Goal: Task Accomplishment & Management: Complete application form

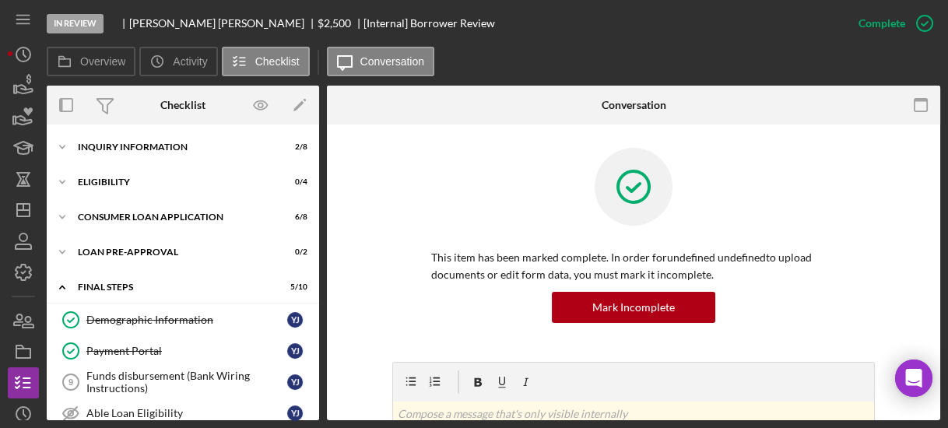
scroll to position [240, 0]
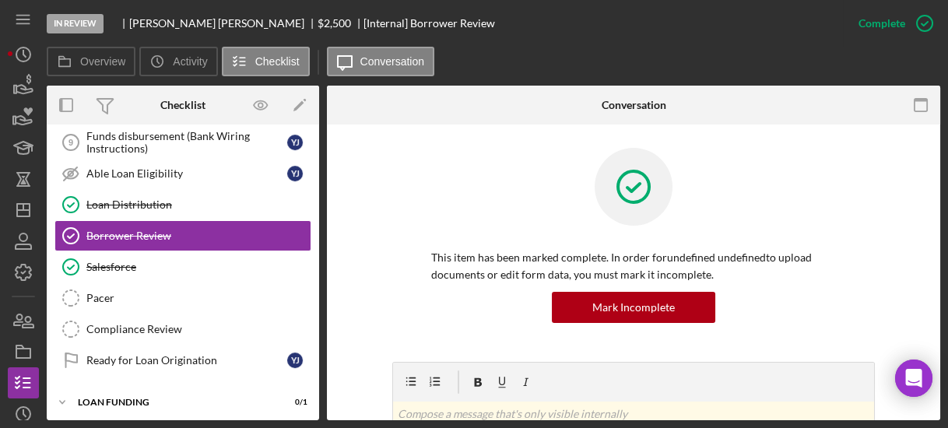
click at [314, 143] on div "Demographic Information Demographic Information Y J Payment Portal Payment Port…" at bounding box center [183, 224] width 272 height 319
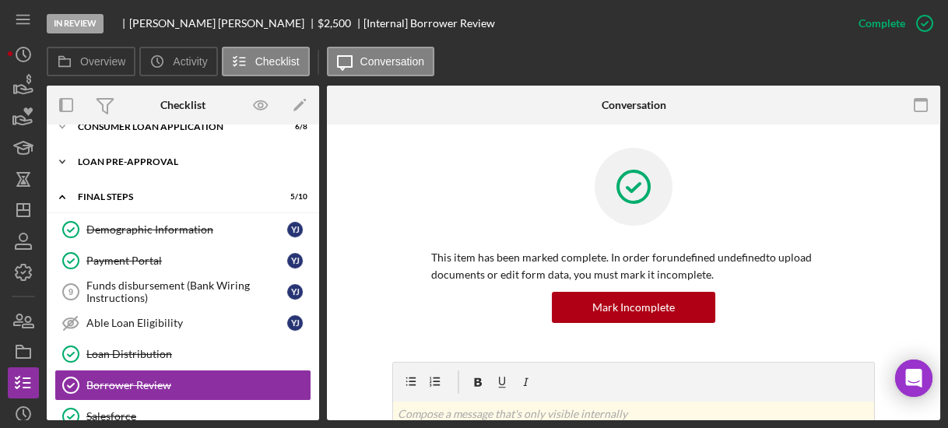
scroll to position [65, 0]
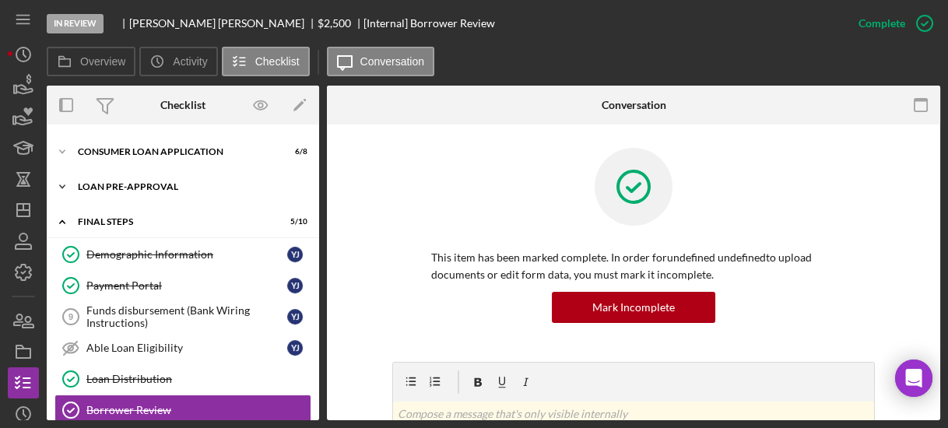
click at [59, 185] on icon "Icon/Expander" at bounding box center [62, 186] width 31 height 31
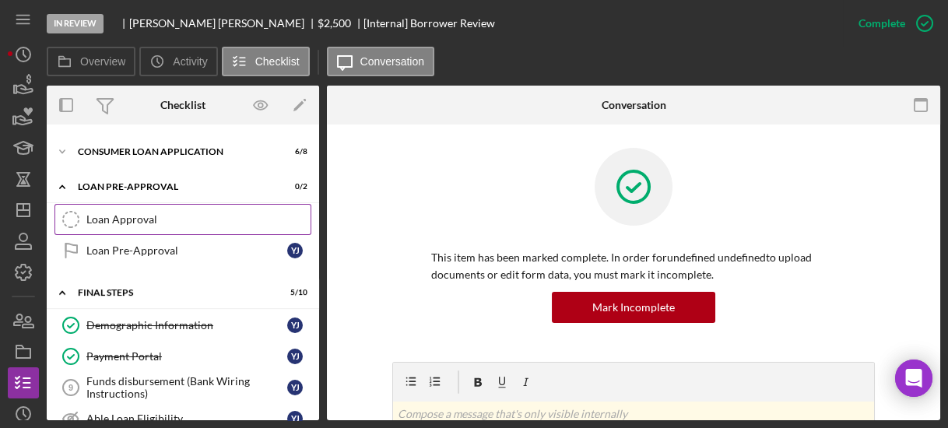
click at [116, 223] on div "Loan Approval" at bounding box center [198, 219] width 224 height 12
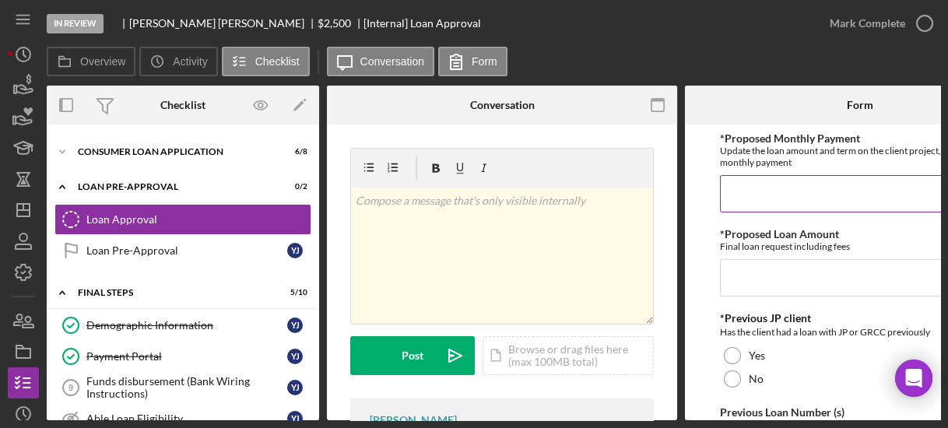
click at [784, 190] on input "*Proposed Monthly Payment" at bounding box center [860, 193] width 280 height 37
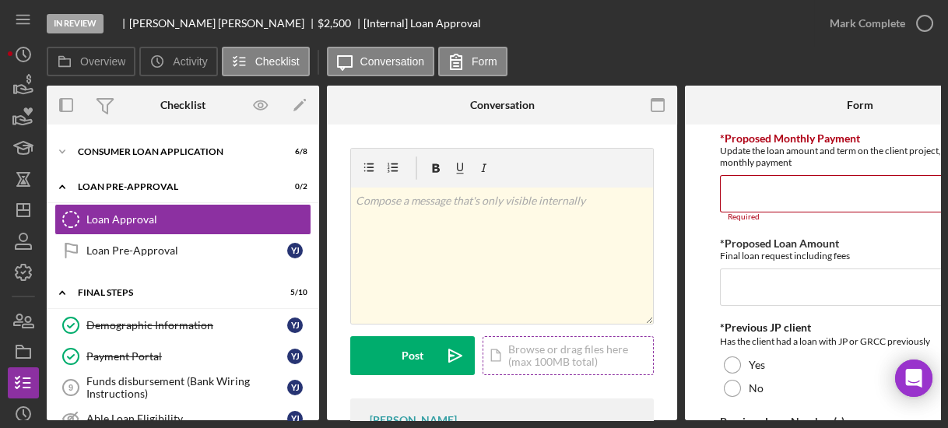
click at [574, 350] on div "Icon/Document Browse or drag files here (max 100MB total) Tap to choose files o…" at bounding box center [568, 355] width 171 height 39
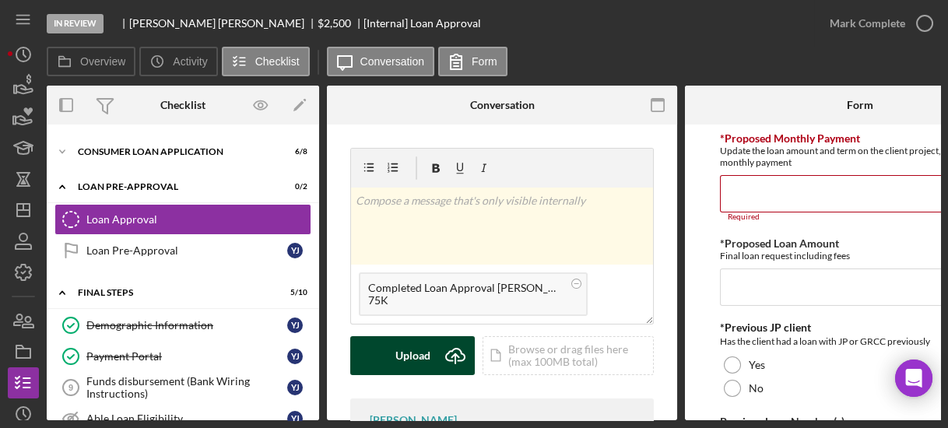
click at [413, 359] on div "Upload" at bounding box center [412, 355] width 35 height 39
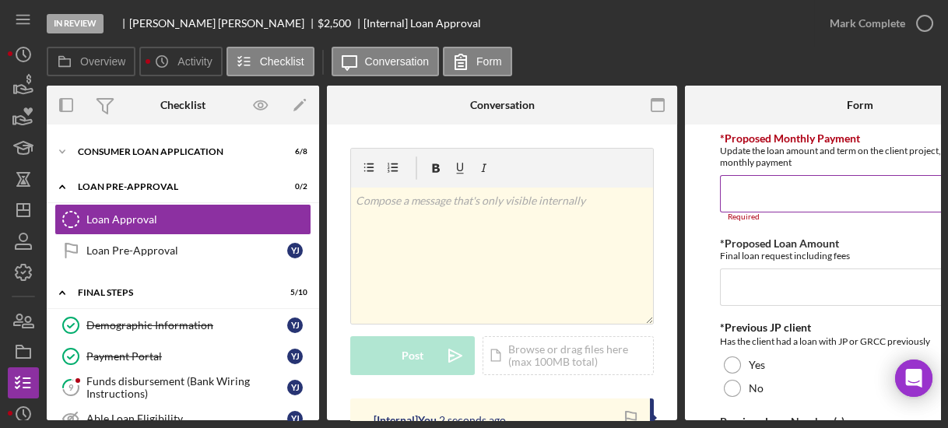
click at [737, 195] on input "*Proposed Monthly Payment" at bounding box center [860, 193] width 280 height 37
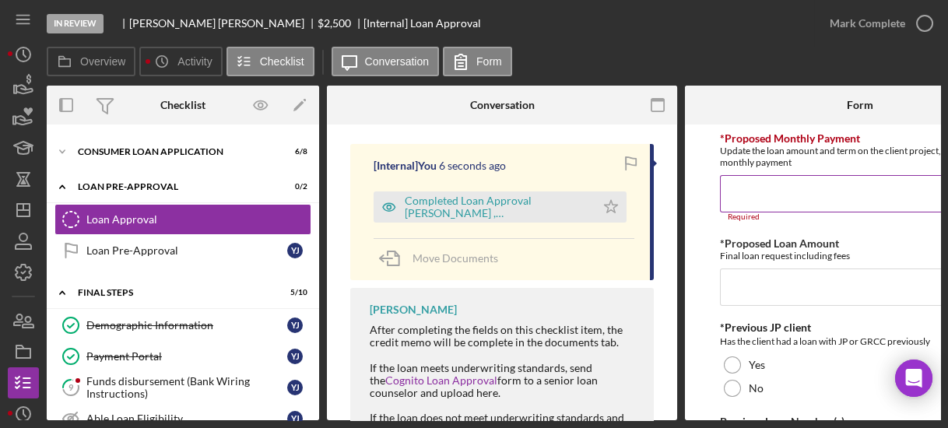
click at [764, 189] on input "*Proposed Monthly Payment" at bounding box center [860, 193] width 280 height 37
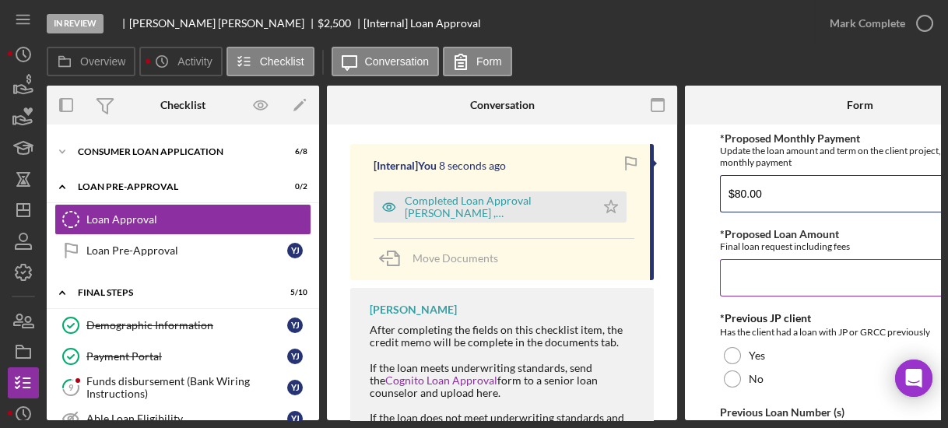
type input "$80.00"
click at [766, 284] on input "*Proposed Loan Amount" at bounding box center [860, 277] width 280 height 37
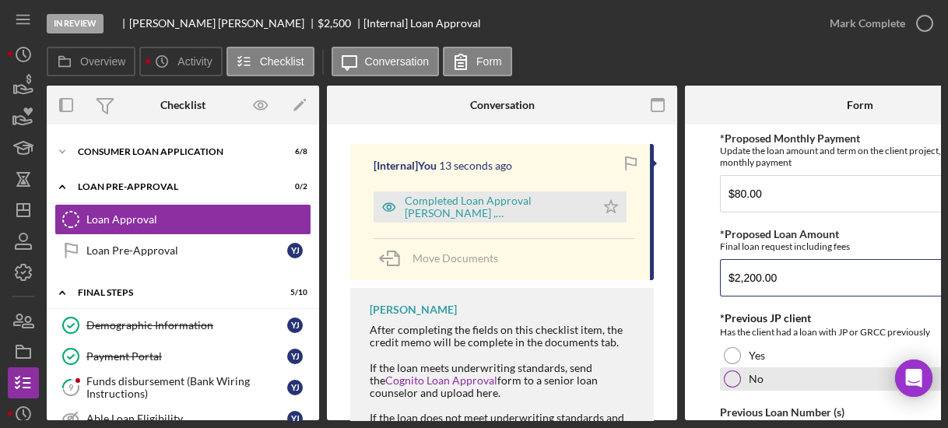
type input "$2,200.00"
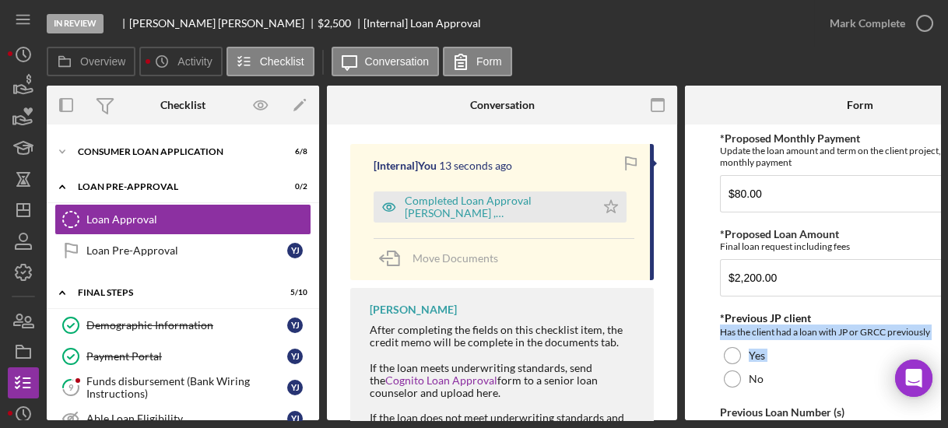
drag, startPoint x: 726, startPoint y: 374, endPoint x: 696, endPoint y: 329, distance: 55.1
click at [696, 329] on form "*Proposed Monthly Payment Update the loan amount and term on the client project…" at bounding box center [860, 273] width 350 height 296
click at [729, 380] on div at bounding box center [732, 379] width 17 height 17
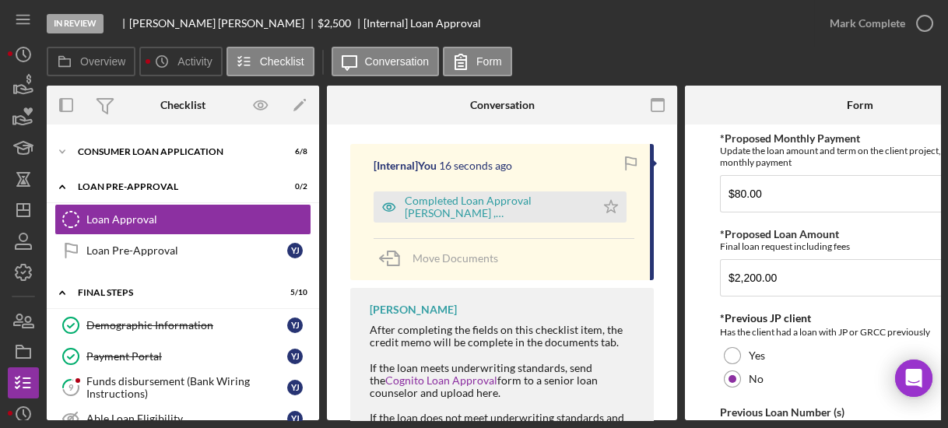
click at [691, 319] on form "*Proposed Monthly Payment Update the loan amount and term on the client project…" at bounding box center [860, 273] width 350 height 296
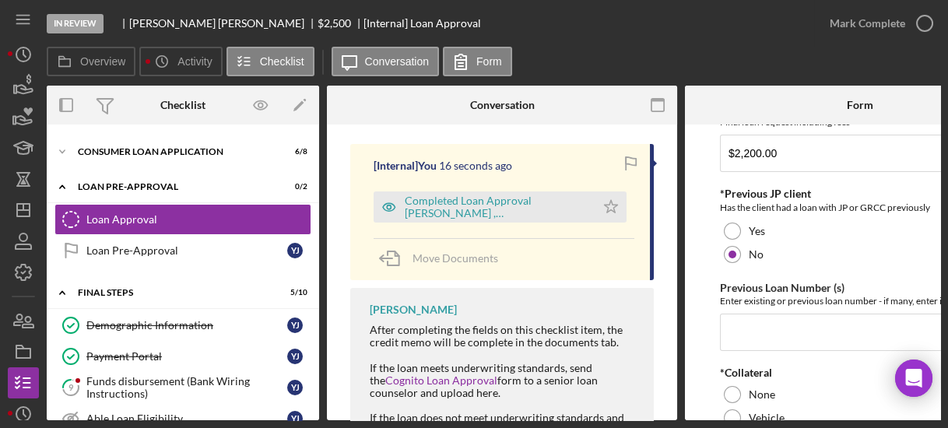
scroll to position [149, 0]
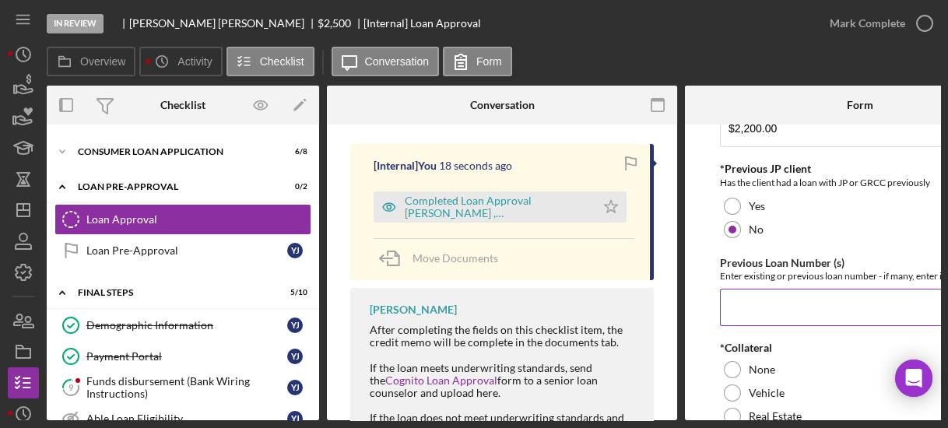
click at [735, 315] on input "Previous Loan Number (s)" at bounding box center [860, 307] width 280 height 37
type input "n/a"
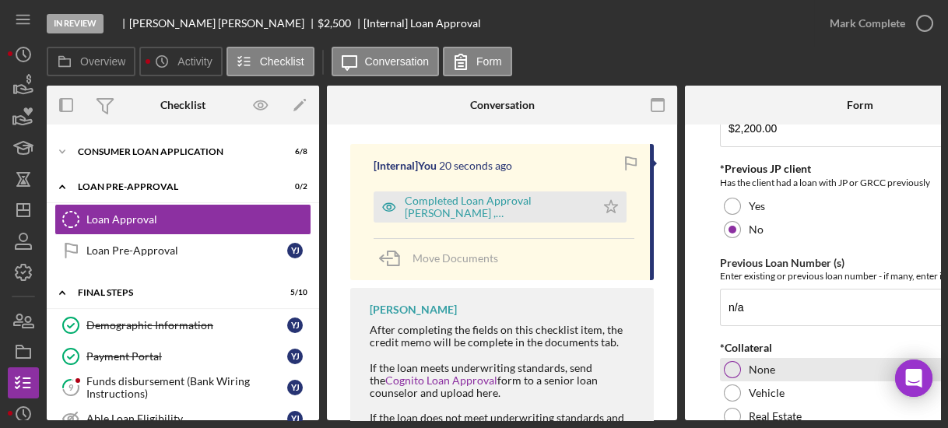
click at [726, 367] on div at bounding box center [732, 369] width 17 height 17
click at [702, 331] on form "*Proposed Monthly Payment Update the loan amount and term on the client project…" at bounding box center [860, 273] width 350 height 296
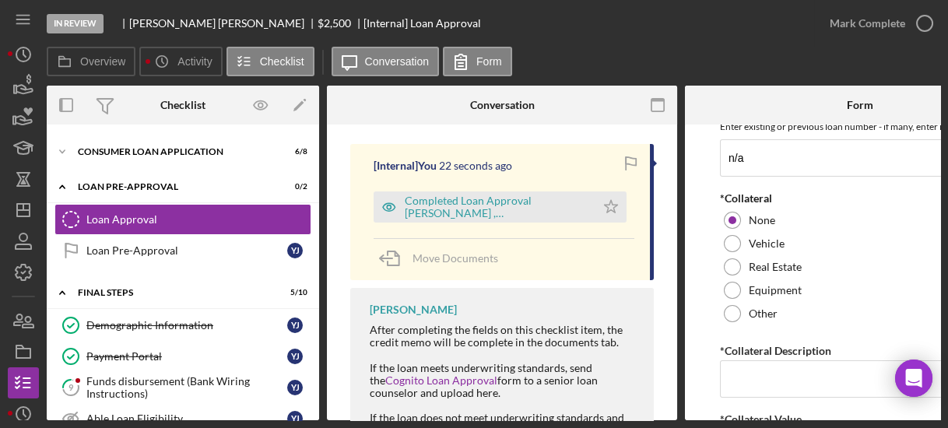
scroll to position [349, 0]
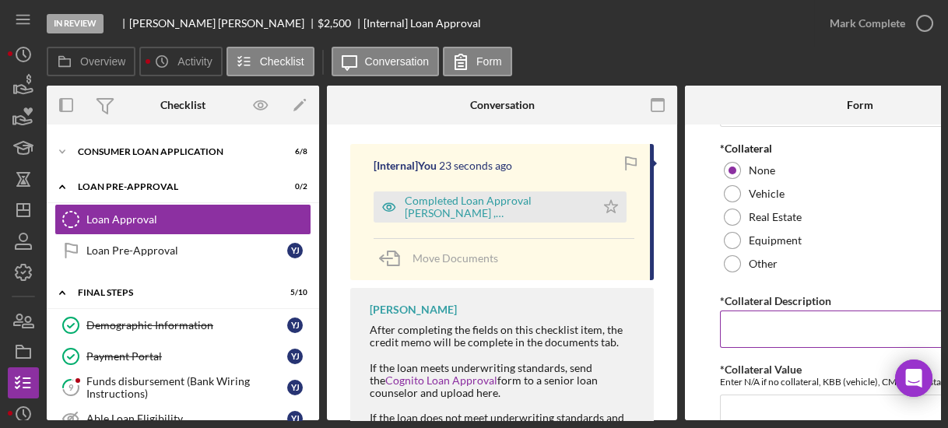
click at [736, 328] on input "*Collateral Description" at bounding box center [860, 329] width 280 height 37
type input "n/a"
click at [751, 405] on input "*Collateral Value" at bounding box center [860, 413] width 280 height 37
type input "n/a"
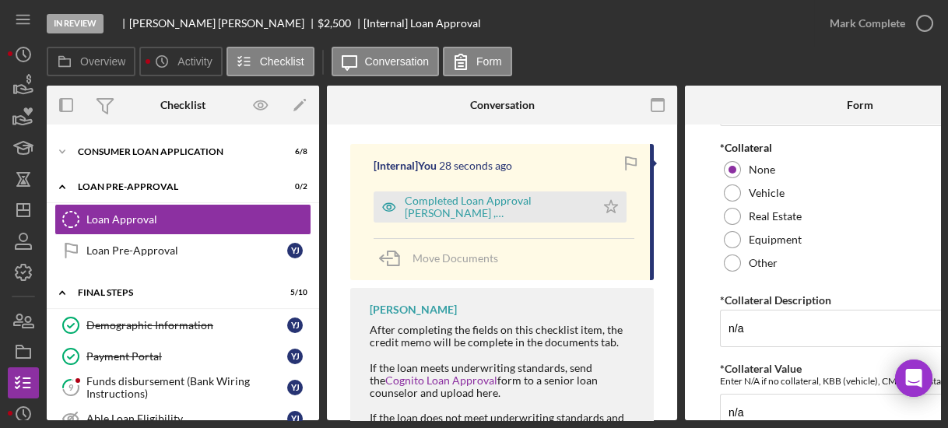
click at [695, 353] on form "*Proposed Monthly Payment Update the loan amount and term on the client project…" at bounding box center [860, 273] width 350 height 296
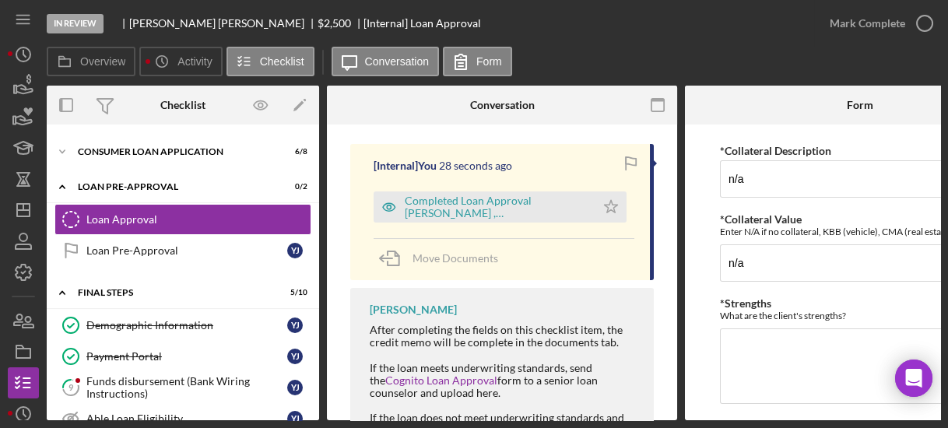
scroll to position [574, 0]
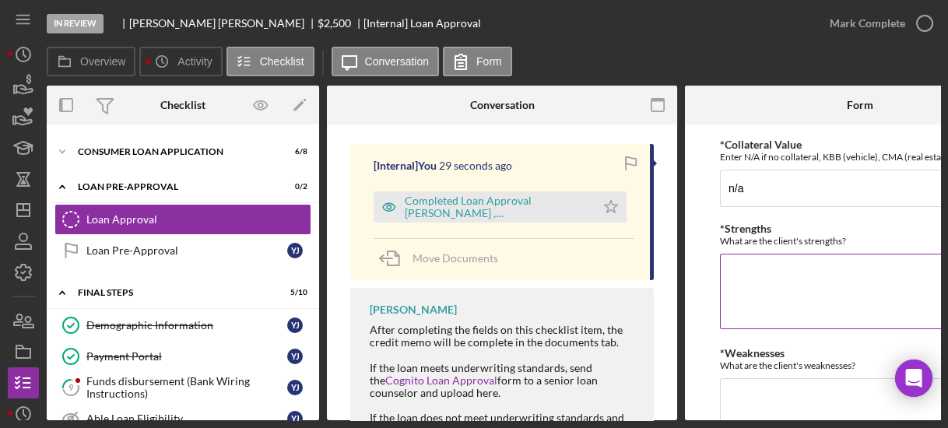
click at [723, 275] on textarea "*Strengths" at bounding box center [860, 291] width 280 height 75
type textarea "matrix score 40"
click at [765, 393] on textarea "*Weaknesses" at bounding box center [860, 415] width 280 height 75
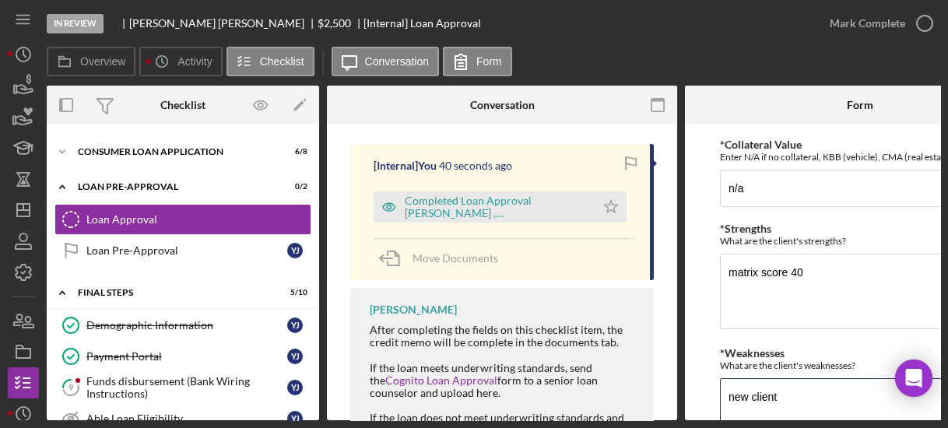
type textarea "new client"
click at [701, 330] on form "*Proposed Monthly Payment Update the loan amount and term on the client project…" at bounding box center [860, 273] width 350 height 296
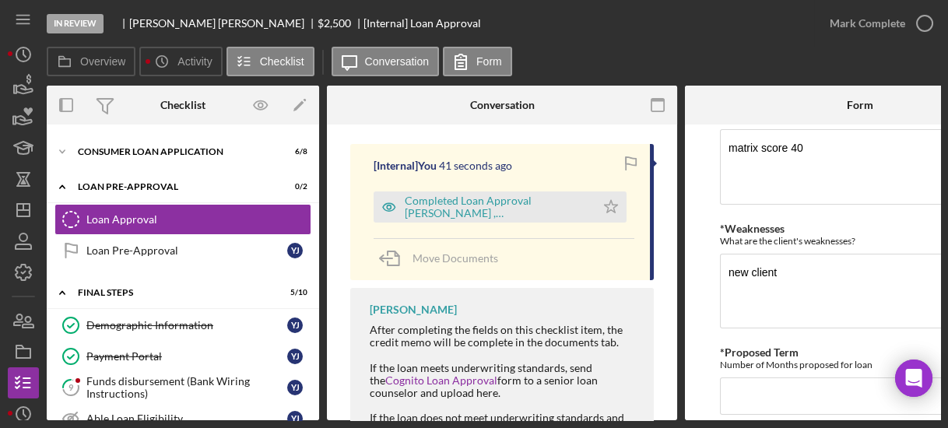
scroll to position [748, 0]
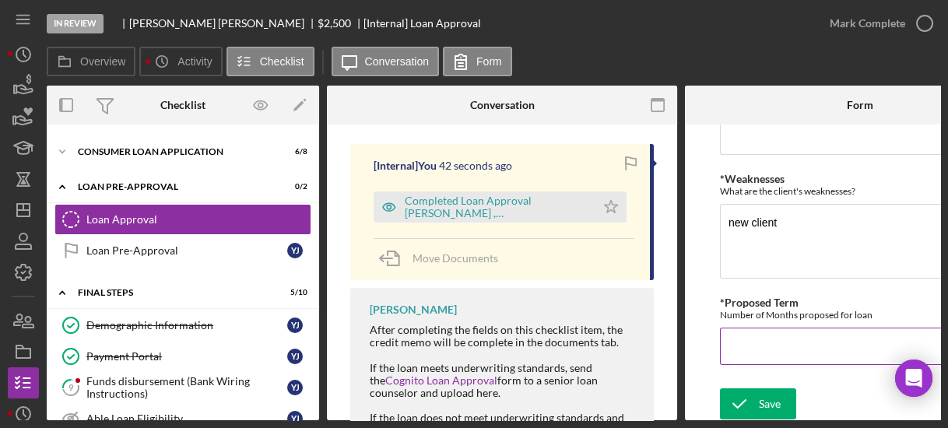
click at [736, 339] on input "*Proposed Term" at bounding box center [860, 346] width 280 height 37
type input "36"
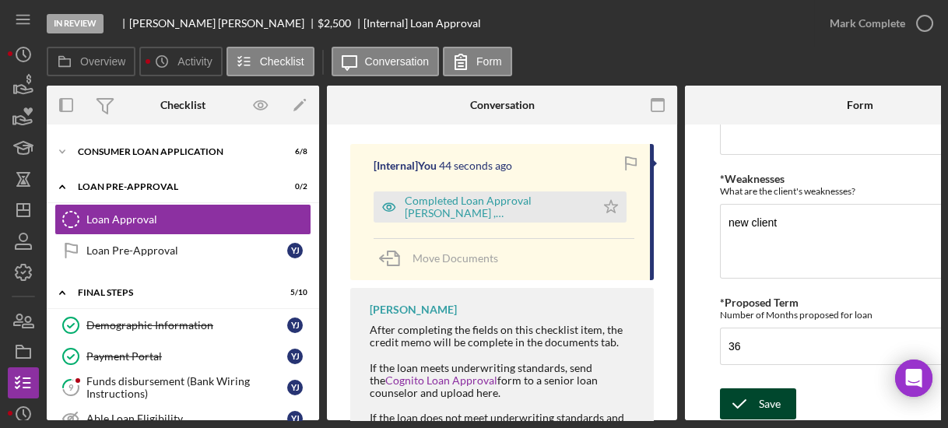
click at [750, 403] on icon "submit" at bounding box center [739, 404] width 39 height 39
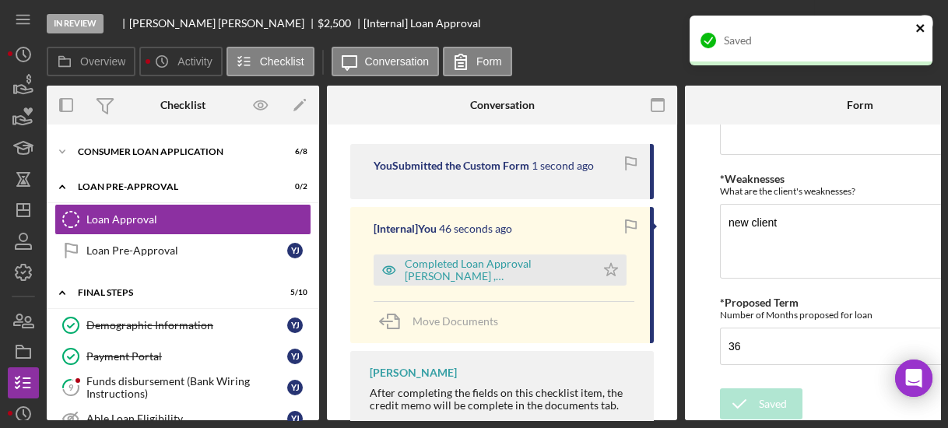
click at [919, 23] on icon "close" at bounding box center [921, 28] width 11 height 12
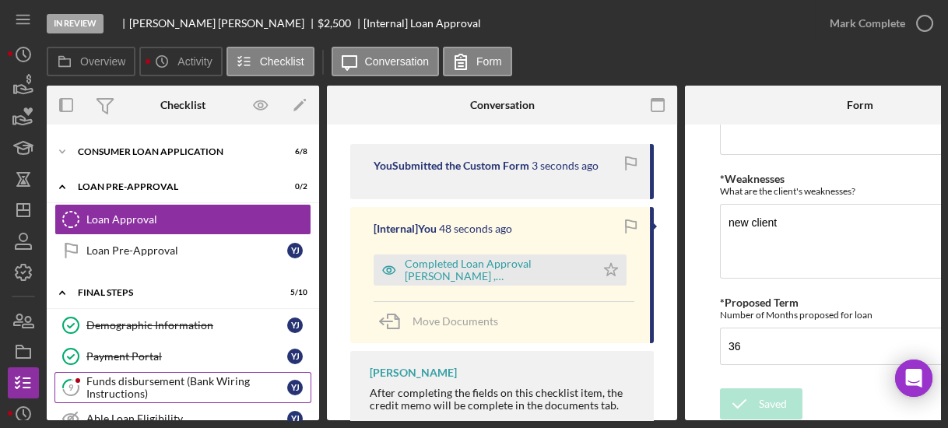
click at [135, 380] on div "Funds disbursement (Bank Wiring Instructions)" at bounding box center [186, 387] width 201 height 25
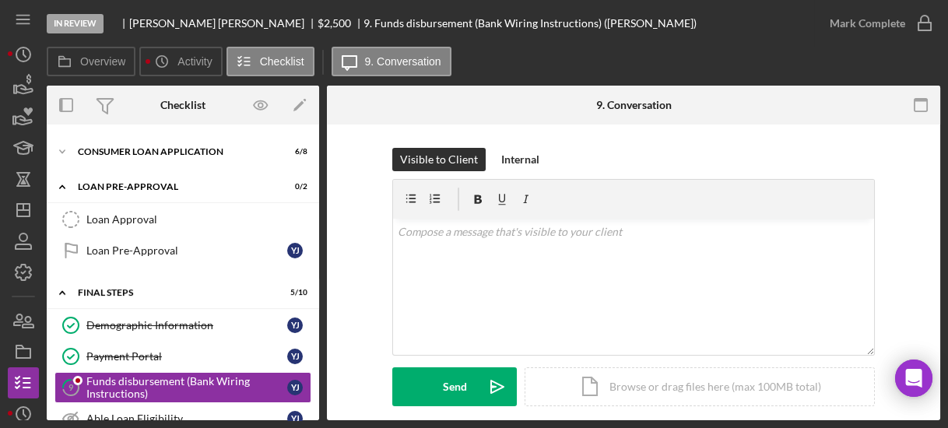
click at [356, 280] on div "Visible to Client Internal v Color teal Color pink Remove color Add row above A…" at bounding box center [633, 289] width 567 height 282
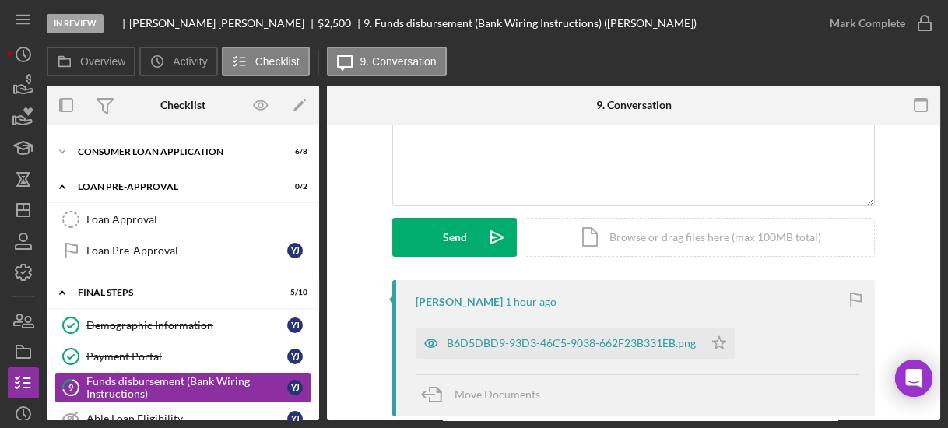
scroll to position [249, 0]
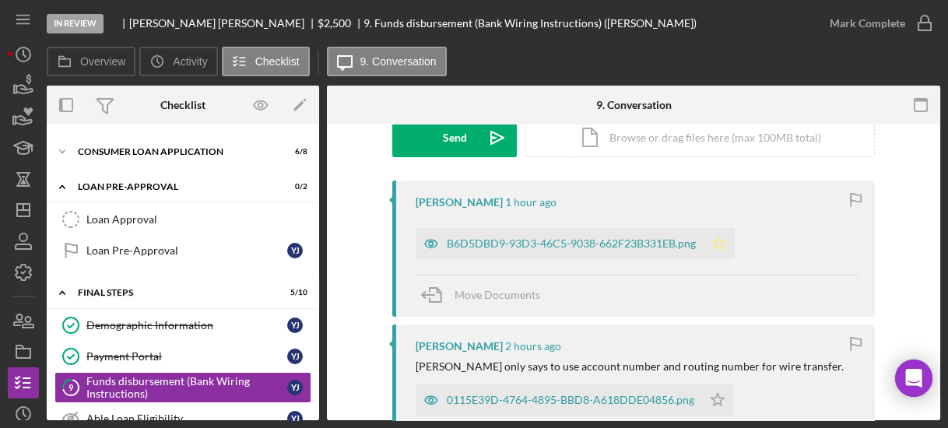
click at [714, 244] on polygon "button" at bounding box center [719, 243] width 13 height 12
click at [710, 392] on icon "Icon/Star" at bounding box center [717, 400] width 31 height 31
click at [654, 394] on div "0115E39D-4764-4895-BBD8-A618DDE04856.png" at bounding box center [571, 400] width 248 height 12
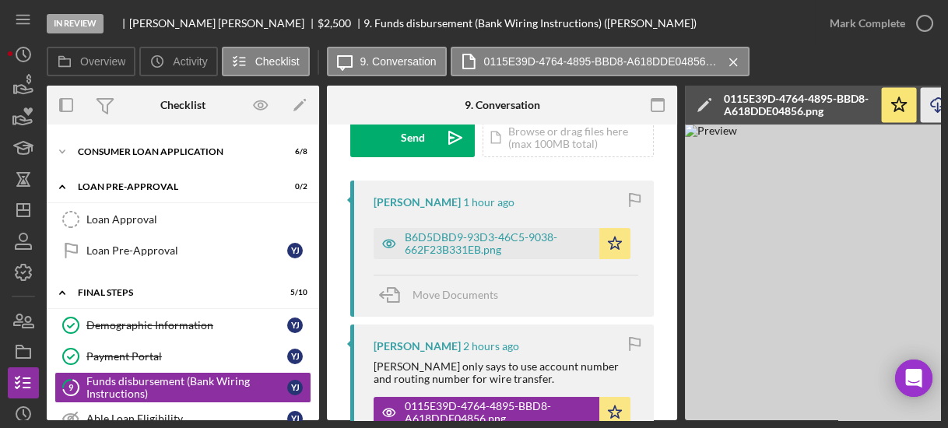
click at [932, 107] on icon "Icon/Download" at bounding box center [938, 105] width 35 height 35
click at [504, 250] on div "B6D5DBD9-93D3-46C5-9038-662F23B331EB.png" at bounding box center [498, 243] width 187 height 25
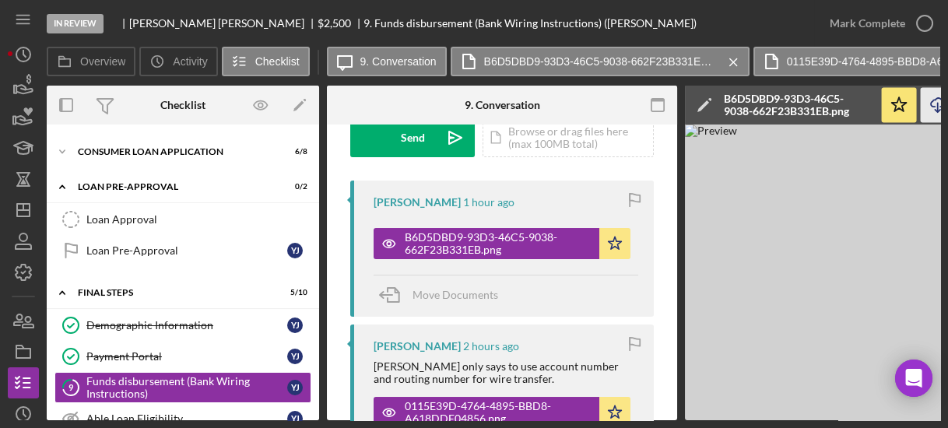
click at [936, 109] on icon "Icon/Download" at bounding box center [938, 105] width 35 height 35
click at [917, 19] on icon "button" at bounding box center [924, 23] width 39 height 39
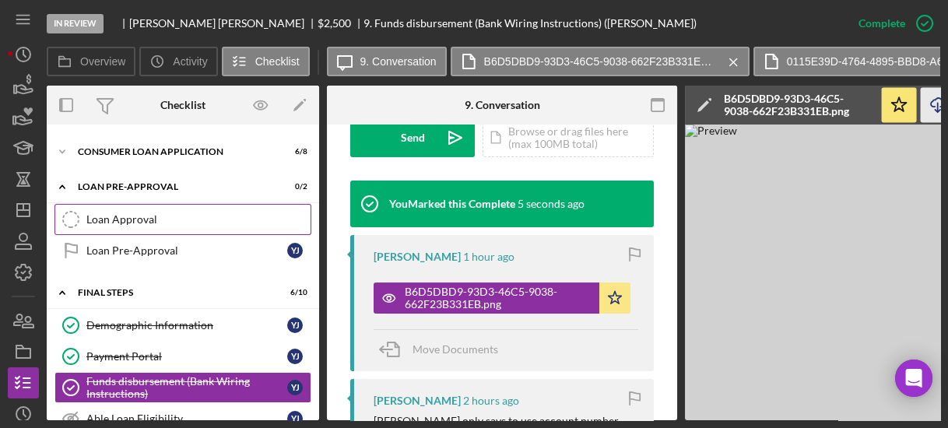
click at [171, 220] on div "Loan Approval" at bounding box center [198, 219] width 224 height 12
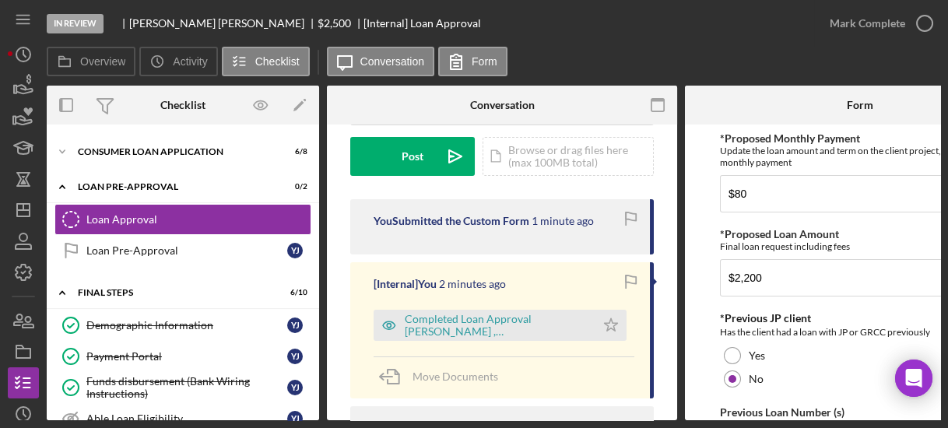
scroll to position [249, 0]
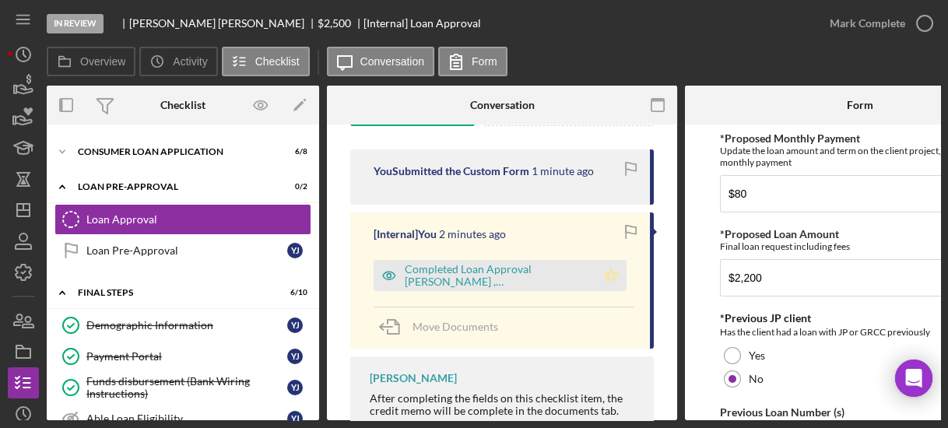
click at [610, 269] on icon "Icon/Star" at bounding box center [611, 275] width 31 height 31
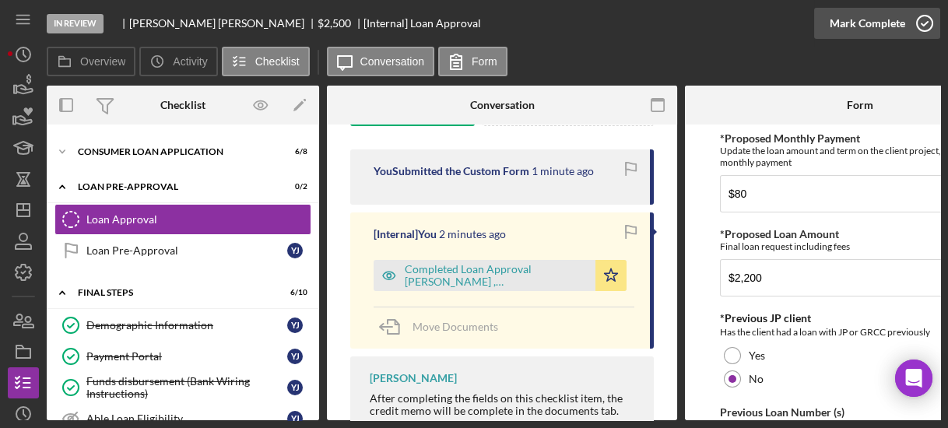
click at [921, 29] on icon "button" at bounding box center [924, 23] width 39 height 39
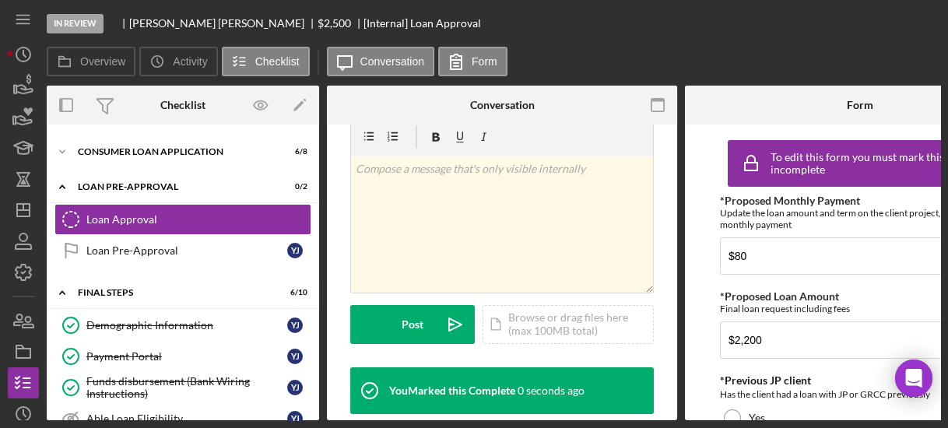
scroll to position [480, 0]
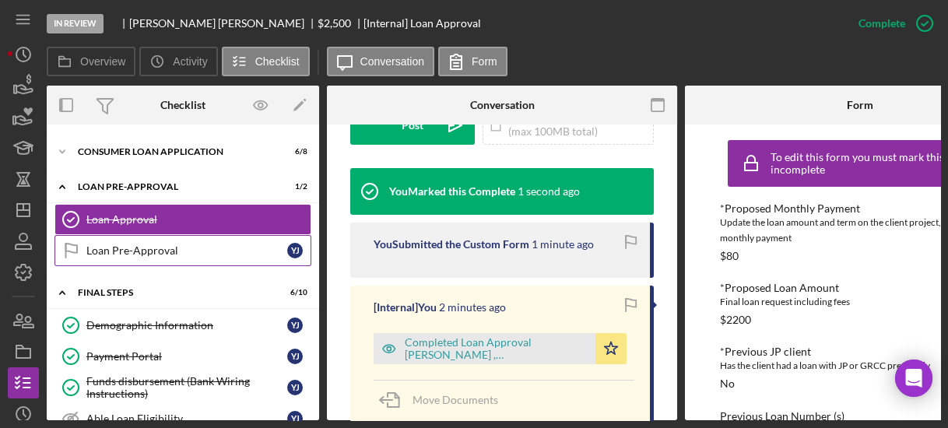
click at [192, 244] on div "Loan Pre-Approval" at bounding box center [186, 250] width 201 height 12
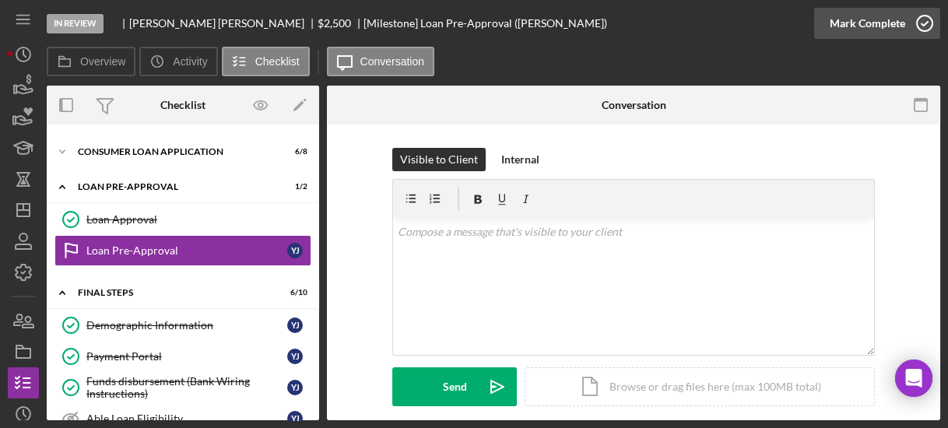
click at [920, 20] on icon "button" at bounding box center [924, 23] width 39 height 39
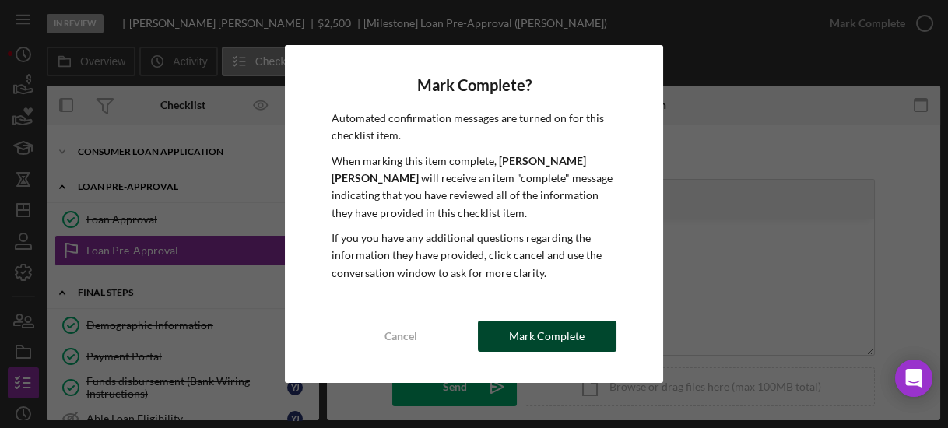
click at [536, 335] on div "Mark Complete" at bounding box center [547, 336] width 76 height 31
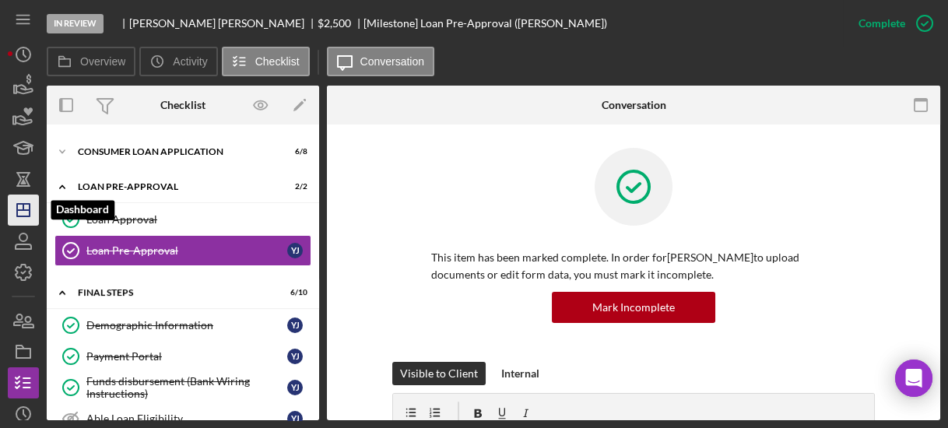
click at [21, 204] on polygon "button" at bounding box center [23, 210] width 12 height 12
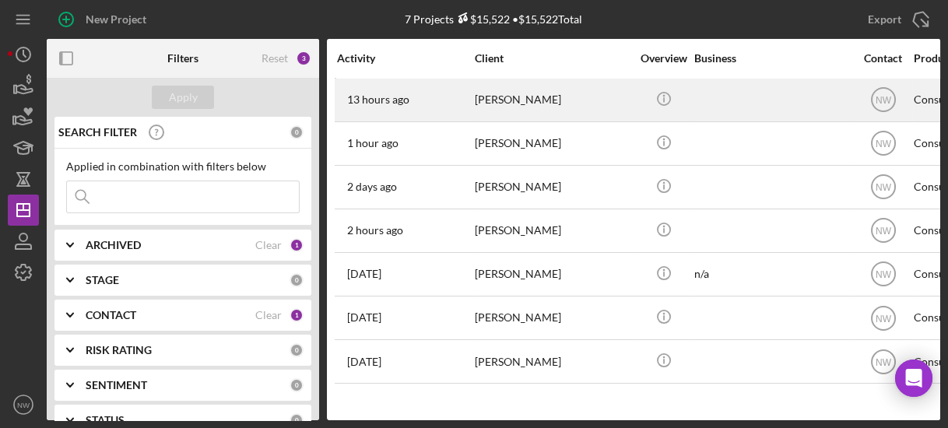
click at [483, 102] on div "[PERSON_NAME]" at bounding box center [553, 99] width 156 height 41
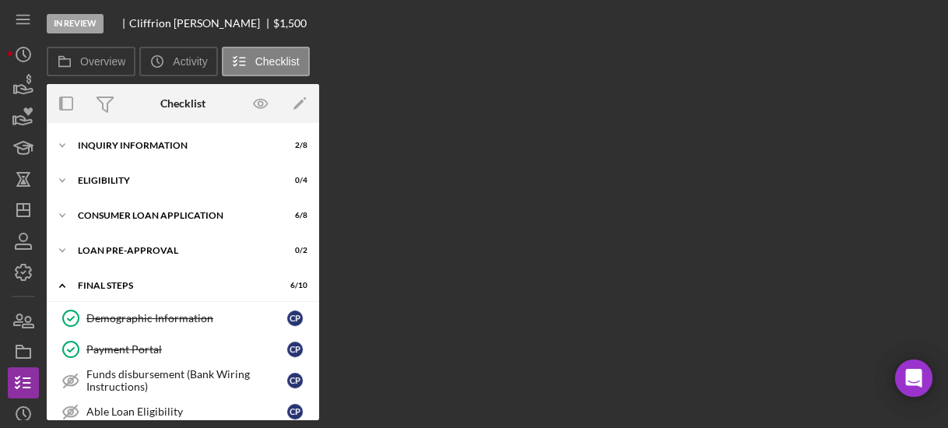
scroll to position [199, 0]
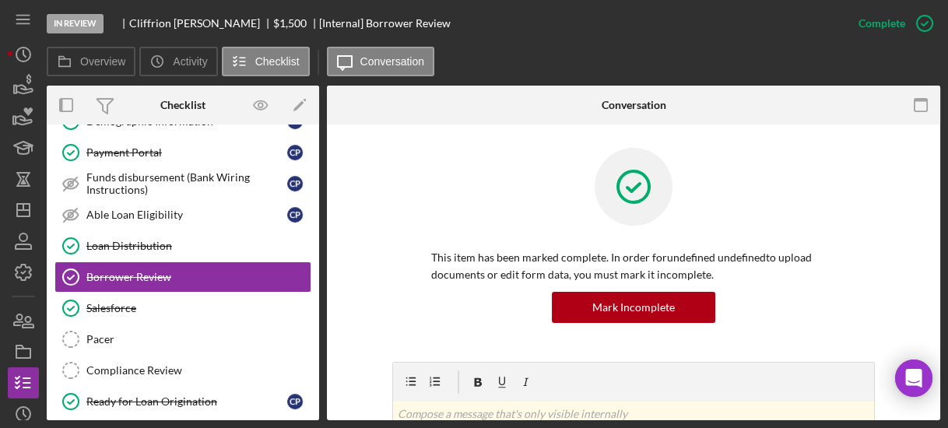
click at [320, 174] on div "Overview Internal Workflow Stage In Review Icon/Dropdown Arrow Archive (can una…" at bounding box center [494, 253] width 894 height 335
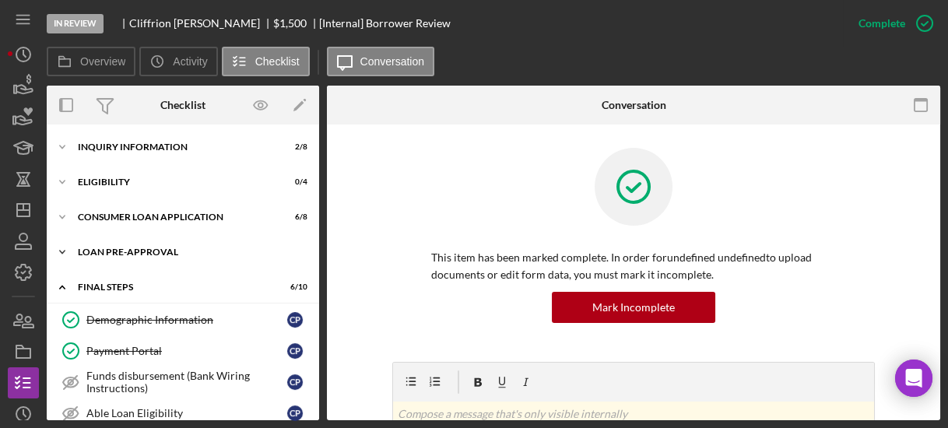
click at [59, 251] on icon "Icon/Expander" at bounding box center [62, 252] width 31 height 31
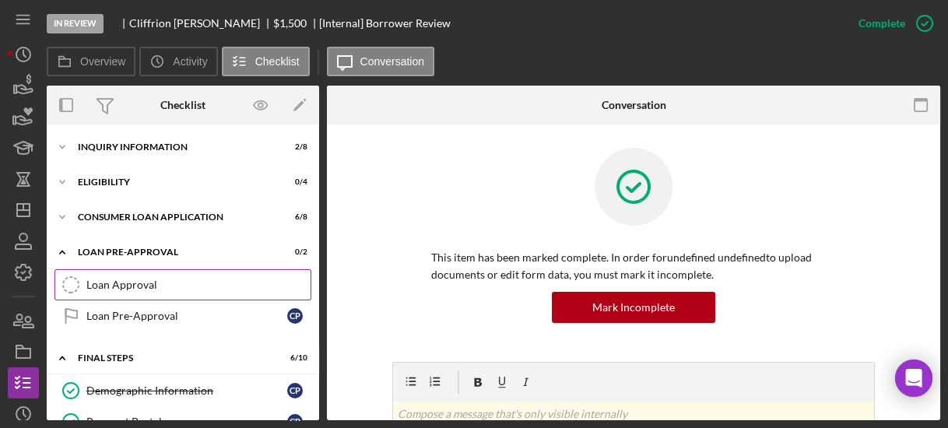
click at [126, 283] on div "Loan Approval" at bounding box center [198, 285] width 224 height 12
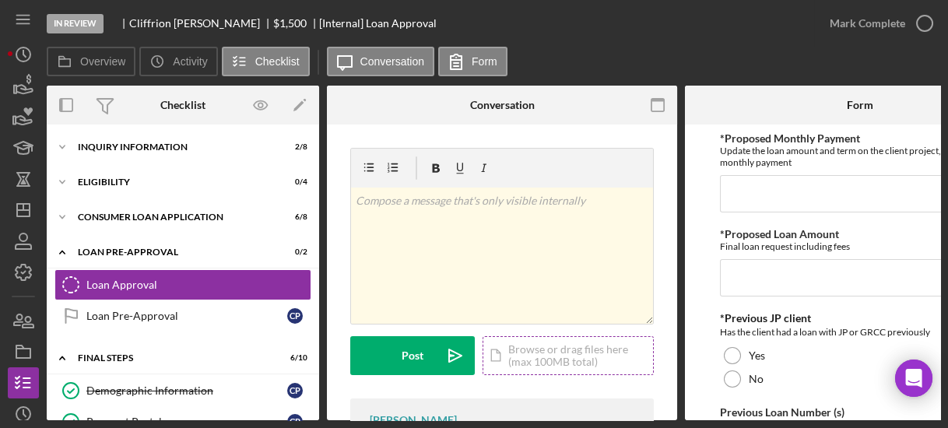
click at [585, 360] on div "Icon/Document Browse or drag files here (max 100MB total) Tap to choose files o…" at bounding box center [568, 355] width 171 height 39
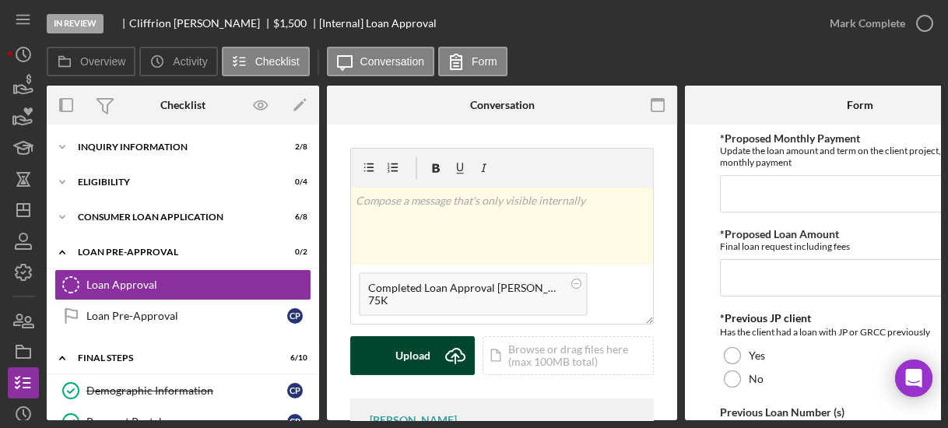
click at [410, 359] on div "Upload" at bounding box center [412, 355] width 35 height 39
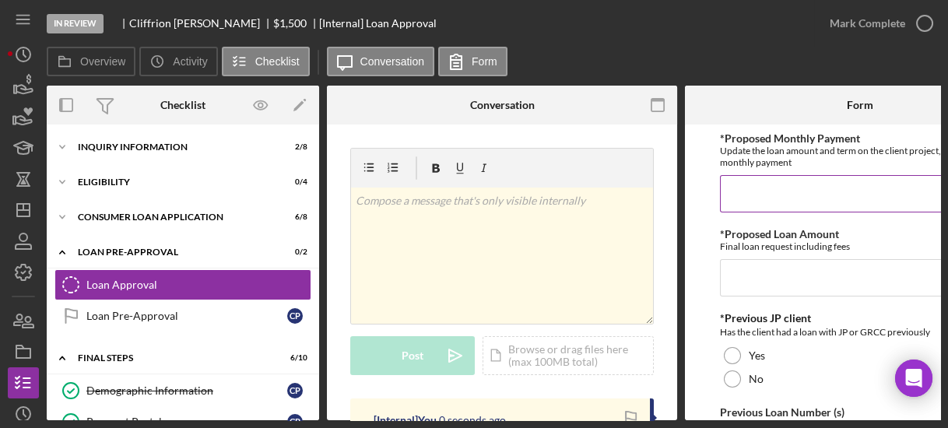
click at [758, 196] on input "*Proposed Monthly Payment" at bounding box center [860, 193] width 280 height 37
type input "$80.00"
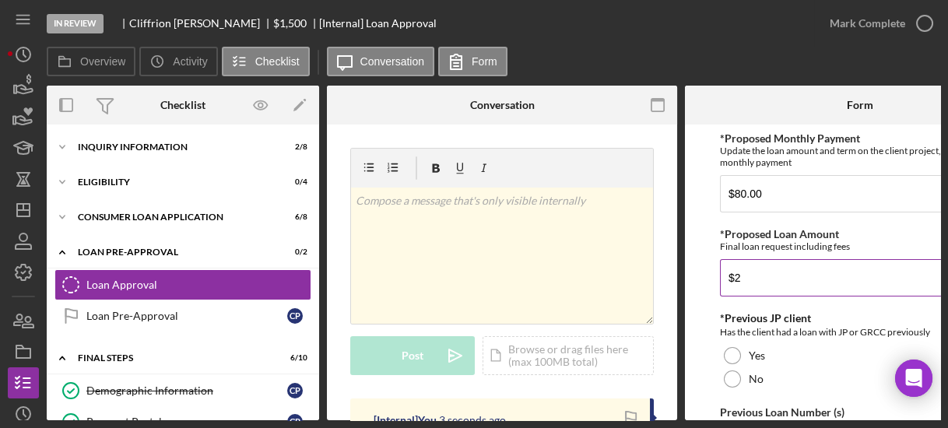
click at [760, 276] on input "$2" at bounding box center [860, 277] width 280 height 37
type input "$2,200.00"
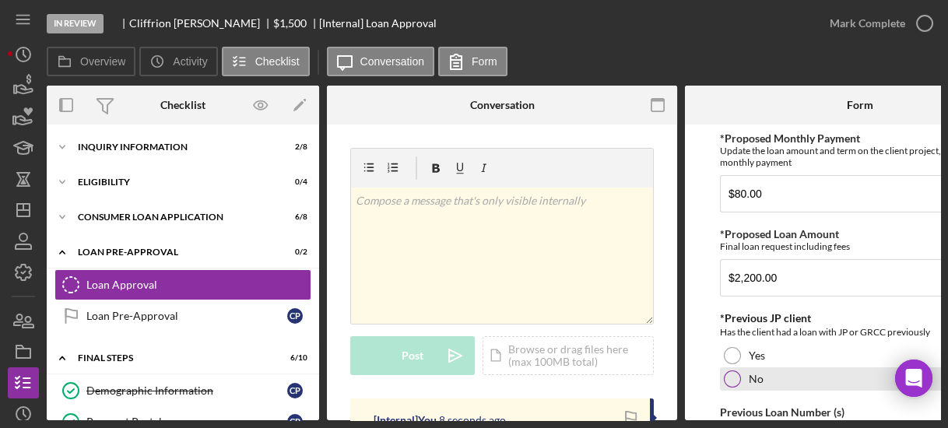
click at [730, 371] on div at bounding box center [732, 379] width 17 height 17
click at [704, 354] on form "*Proposed Monthly Payment Update the loan amount and term on the client project…" at bounding box center [860, 273] width 350 height 296
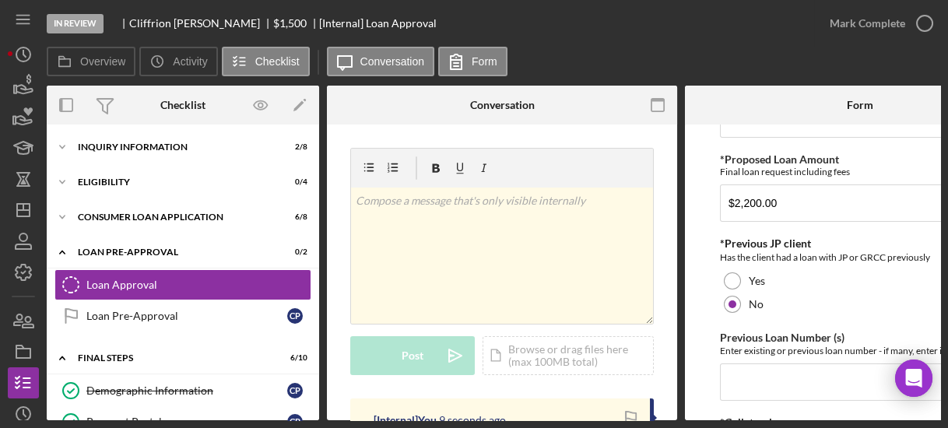
scroll to position [100, 0]
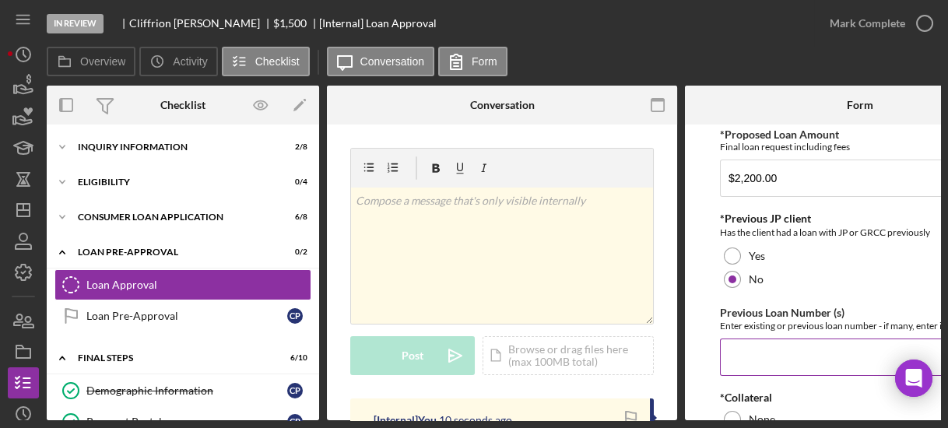
click at [742, 366] on input "Previous Loan Number (s)" at bounding box center [860, 357] width 280 height 37
type input "n/a"
click at [713, 381] on form "*Proposed Monthly Payment Update the loan amount and term on the client project…" at bounding box center [860, 273] width 350 height 296
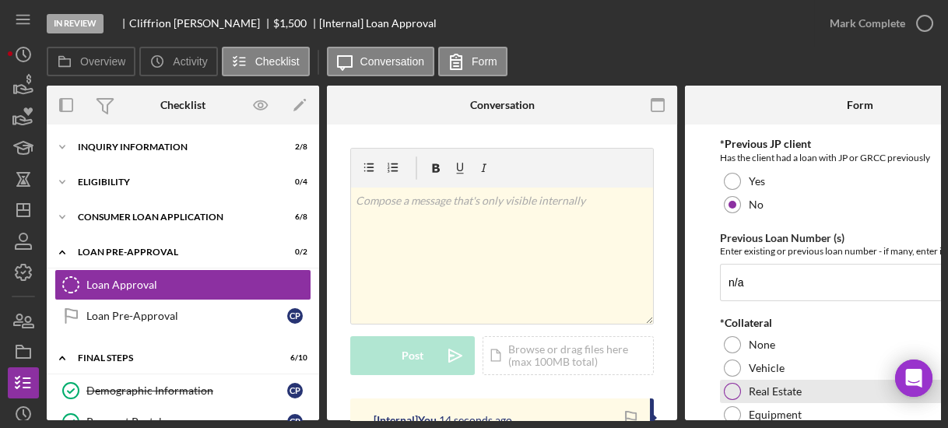
scroll to position [199, 0]
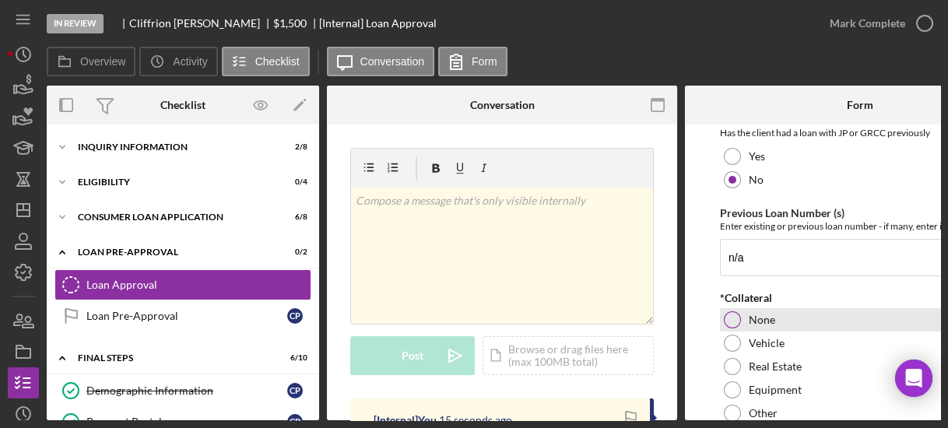
click at [729, 314] on div at bounding box center [732, 319] width 17 height 17
click at [704, 325] on form "*Proposed Monthly Payment Update the loan amount and term on the client project…" at bounding box center [860, 273] width 350 height 296
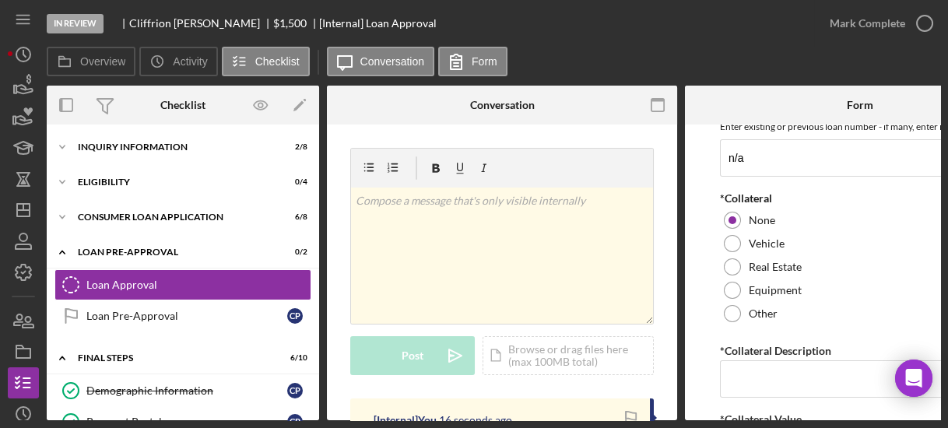
scroll to position [324, 0]
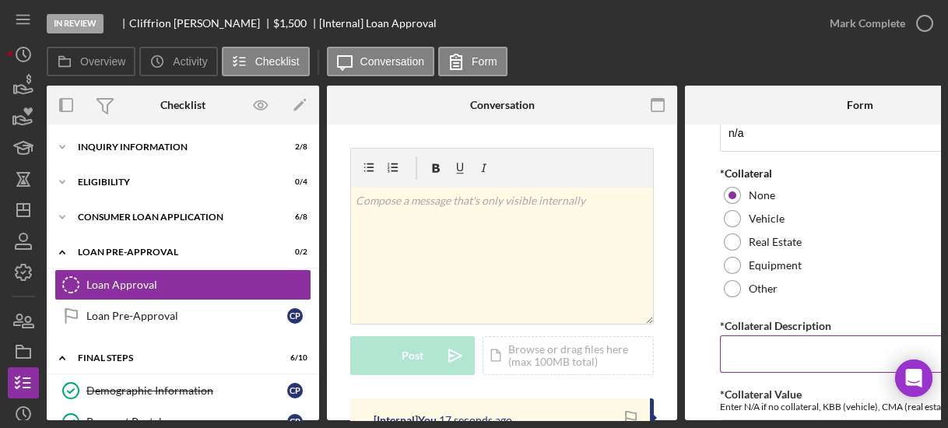
click at [747, 351] on input "*Collateral Description" at bounding box center [860, 354] width 280 height 37
type input "n/a"
click at [704, 366] on form "*Proposed Monthly Payment Update the loan amount and term on the client project…" at bounding box center [860, 273] width 350 height 296
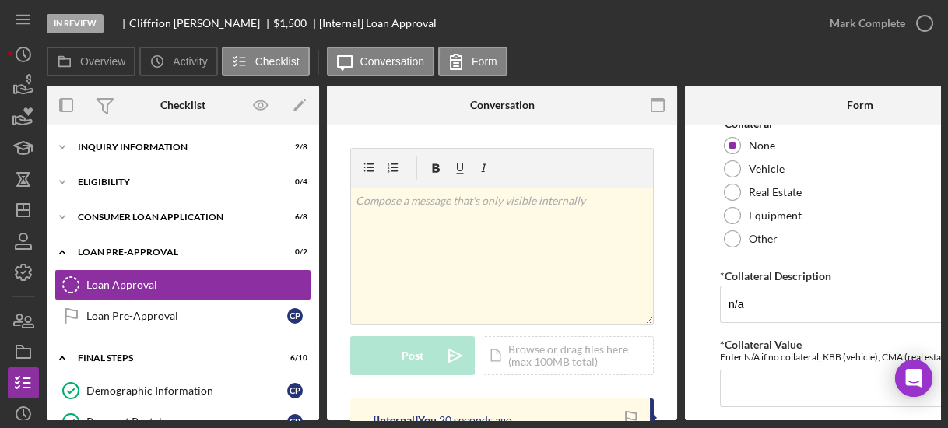
scroll to position [424, 0]
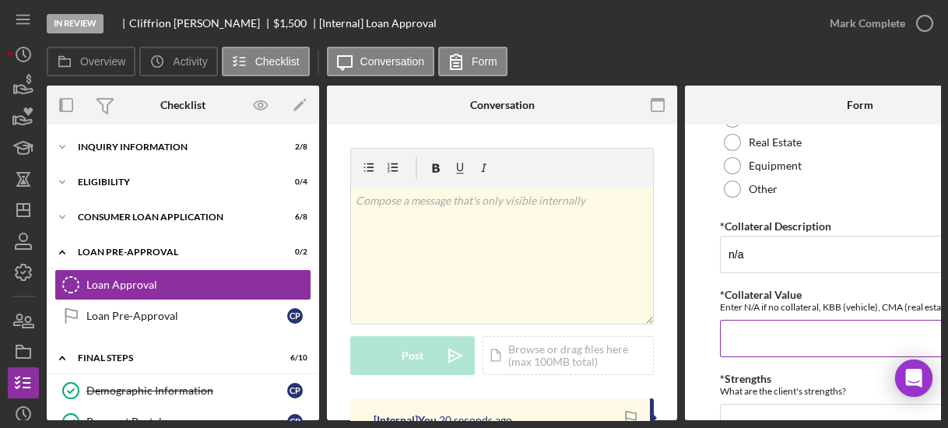
click at [744, 329] on input "*Collateral Value" at bounding box center [860, 338] width 280 height 37
type input "n/a"
click at [718, 367] on form "*Proposed Monthly Payment Update the loan amount and term on the client project…" at bounding box center [860, 273] width 350 height 296
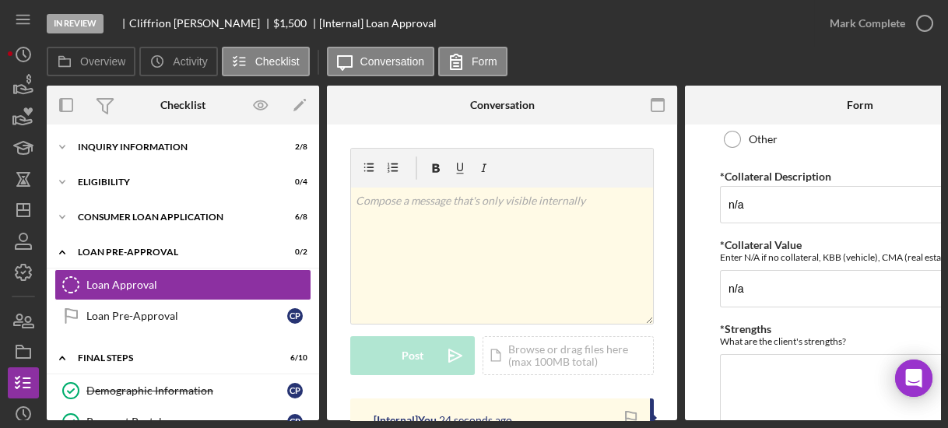
scroll to position [498, 0]
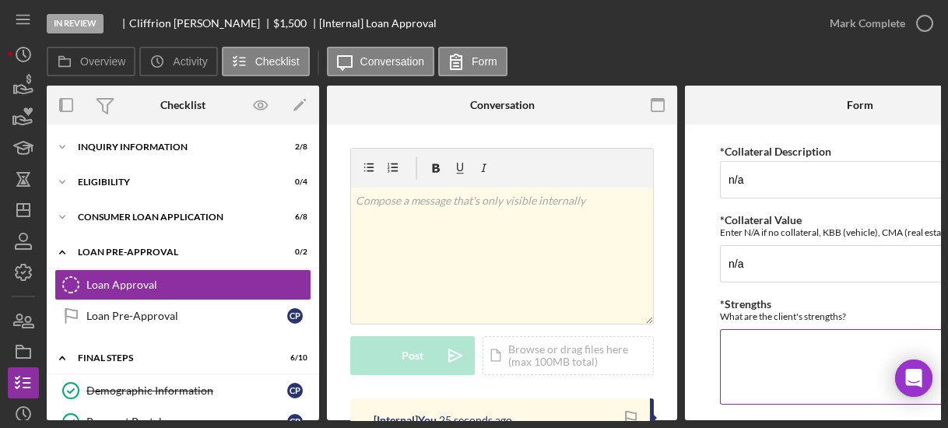
click at [741, 353] on textarea "*Strengths" at bounding box center [860, 366] width 280 height 75
type textarea "credit score"
click at [708, 350] on form "*Proposed Monthly Payment Update the loan amount and term on the client project…" at bounding box center [860, 273] width 350 height 296
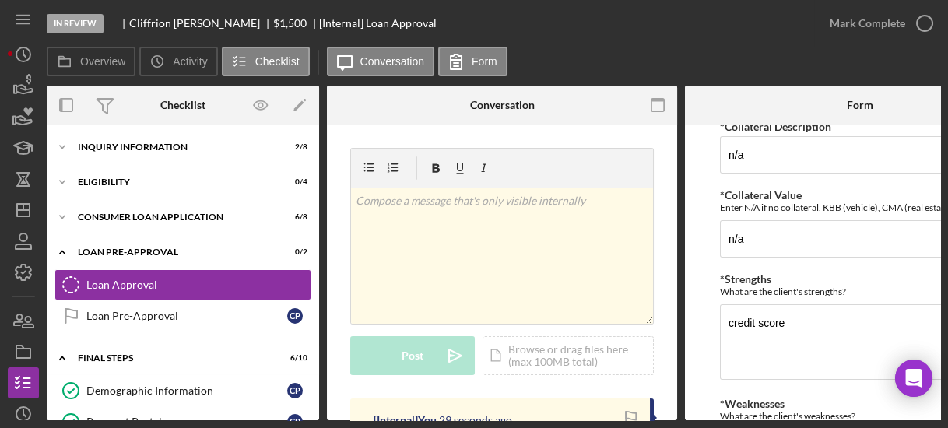
scroll to position [648, 0]
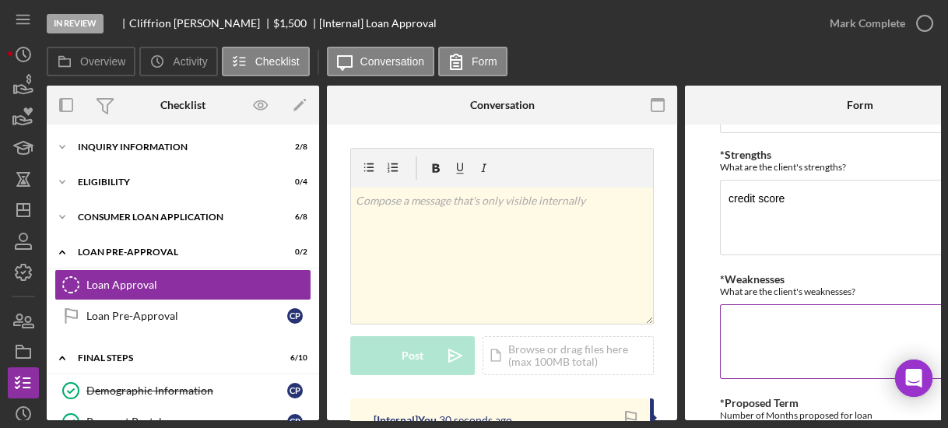
click at [747, 359] on textarea "*Weaknesses" at bounding box center [860, 341] width 280 height 75
type textarea "new client"
click at [694, 378] on form "*Proposed Monthly Payment Update the loan amount and term on the client project…" at bounding box center [860, 273] width 350 height 296
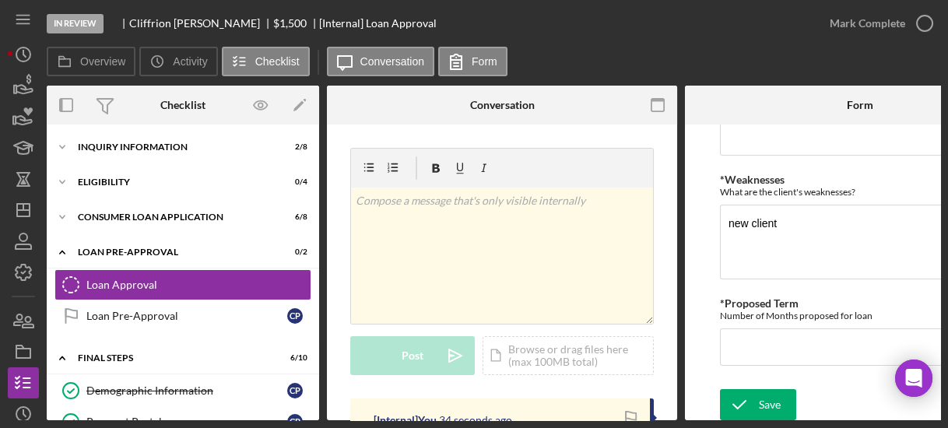
scroll to position [748, 0]
click at [748, 338] on input "*Proposed Term" at bounding box center [860, 346] width 280 height 37
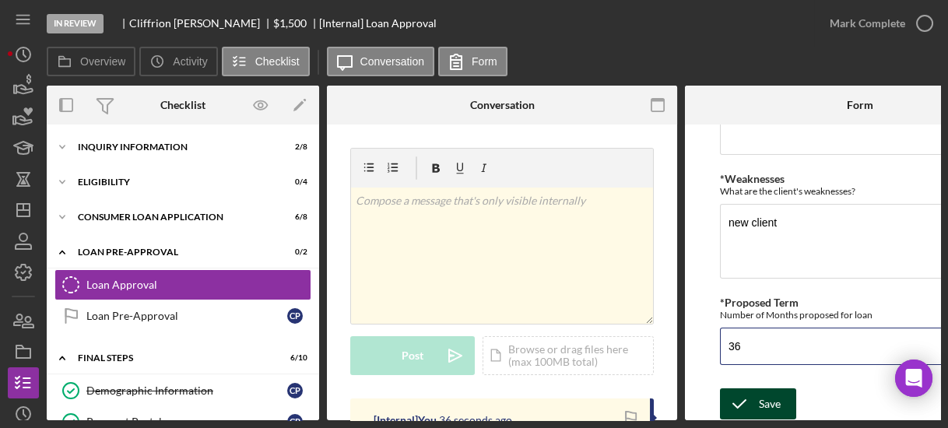
type input "36"
click at [748, 392] on icon "submit" at bounding box center [739, 404] width 39 height 39
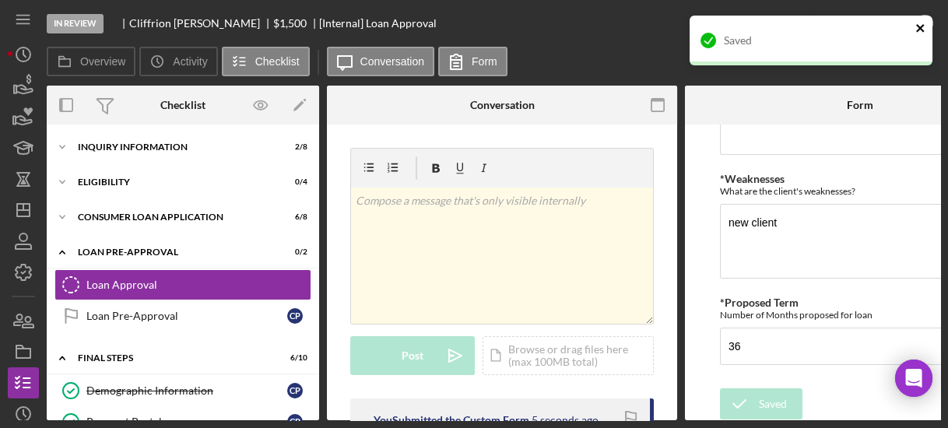
click at [919, 26] on icon "close" at bounding box center [920, 28] width 8 height 8
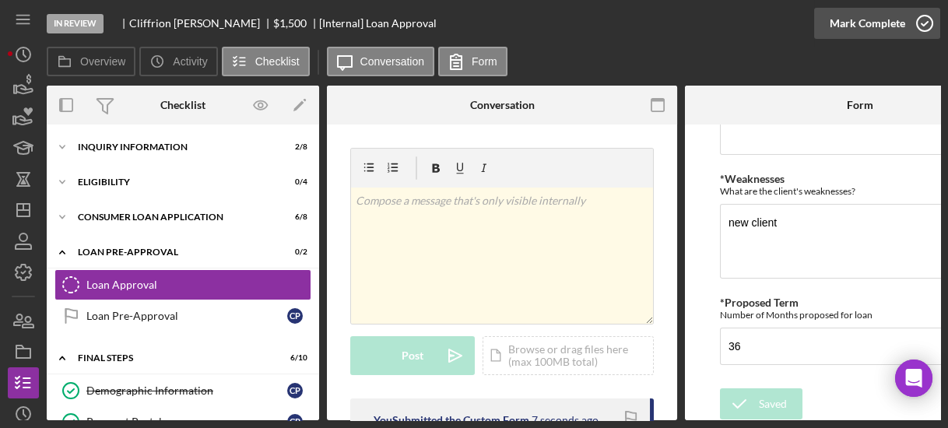
click at [919, 24] on icon "button" at bounding box center [924, 23] width 39 height 39
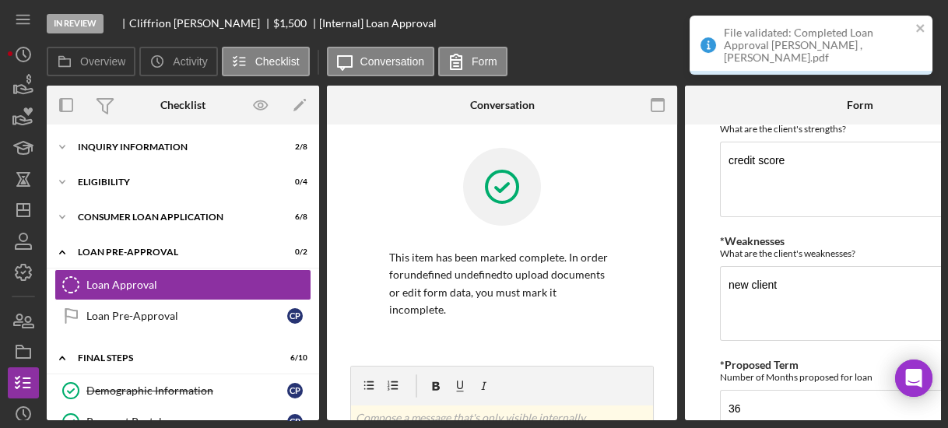
scroll to position [810, 0]
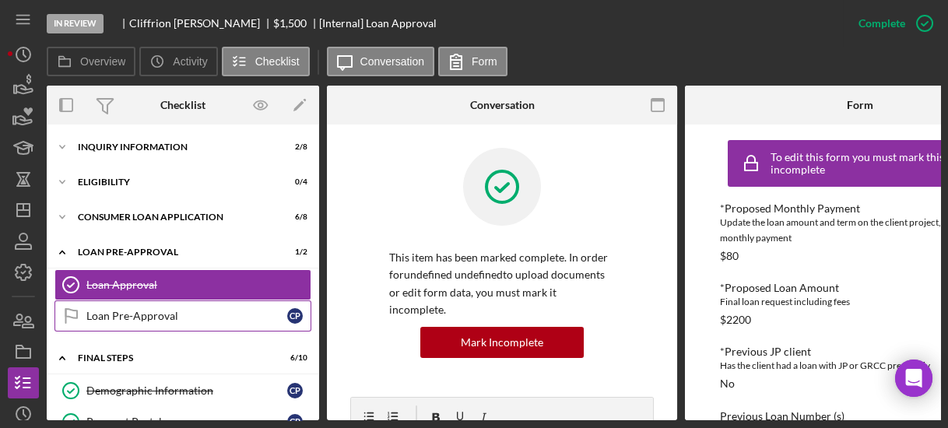
click at [163, 321] on div "Loan Pre-Approval" at bounding box center [186, 316] width 201 height 12
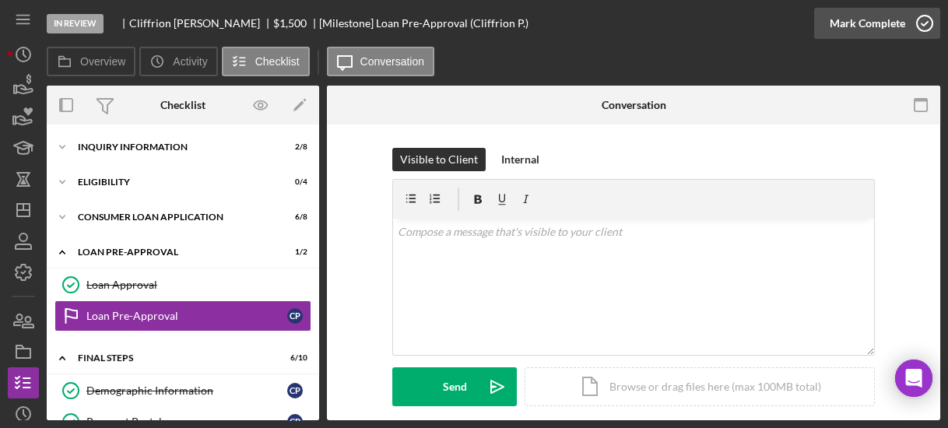
click at [917, 24] on icon "button" at bounding box center [924, 23] width 39 height 39
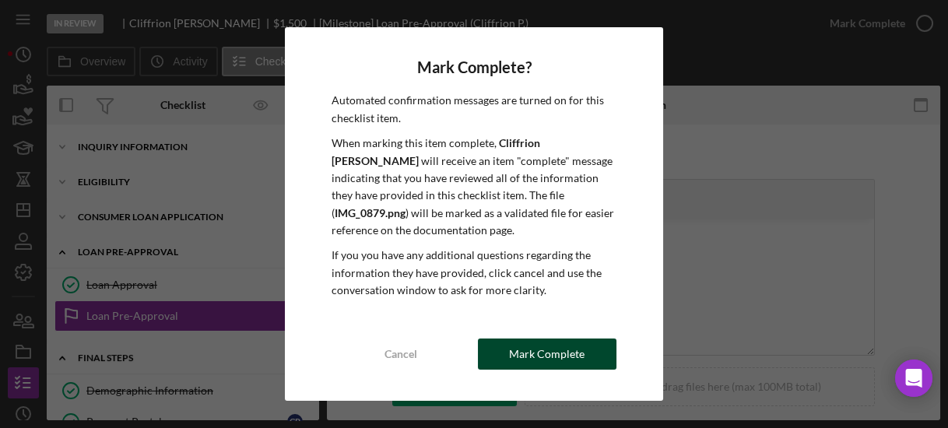
click at [505, 350] on button "Mark Complete" at bounding box center [547, 354] width 139 height 31
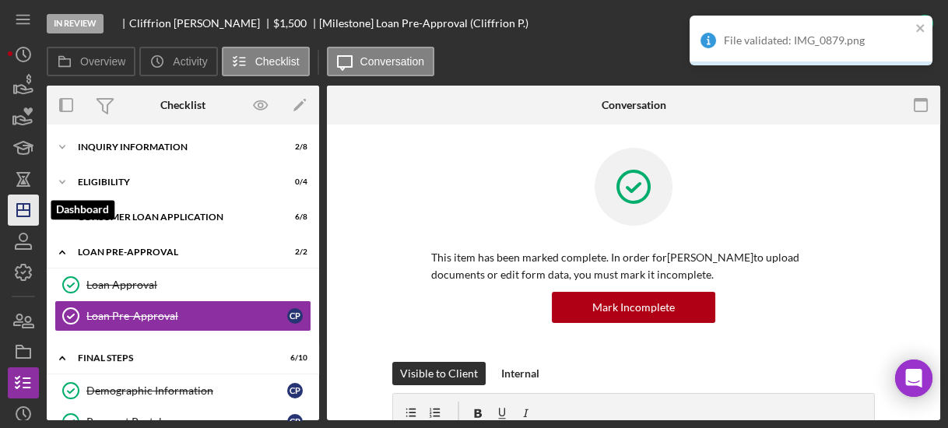
click at [24, 211] on icon "Icon/Dashboard" at bounding box center [23, 210] width 39 height 39
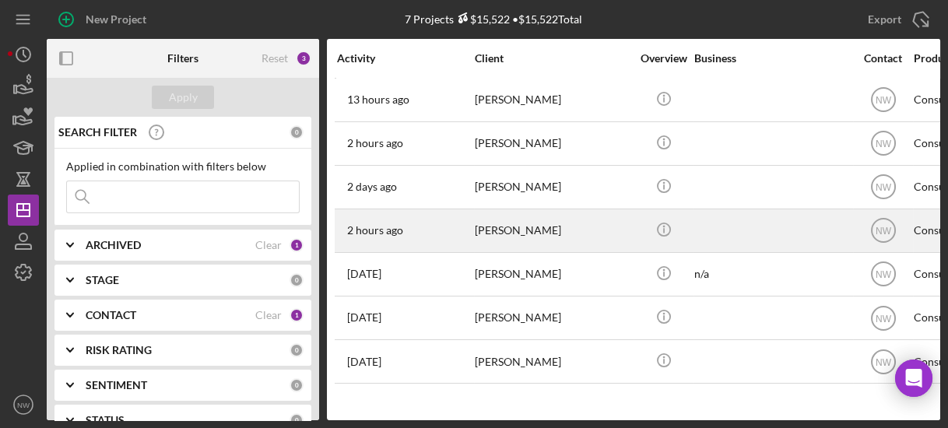
click at [483, 236] on div "[PERSON_NAME]" at bounding box center [553, 230] width 156 height 41
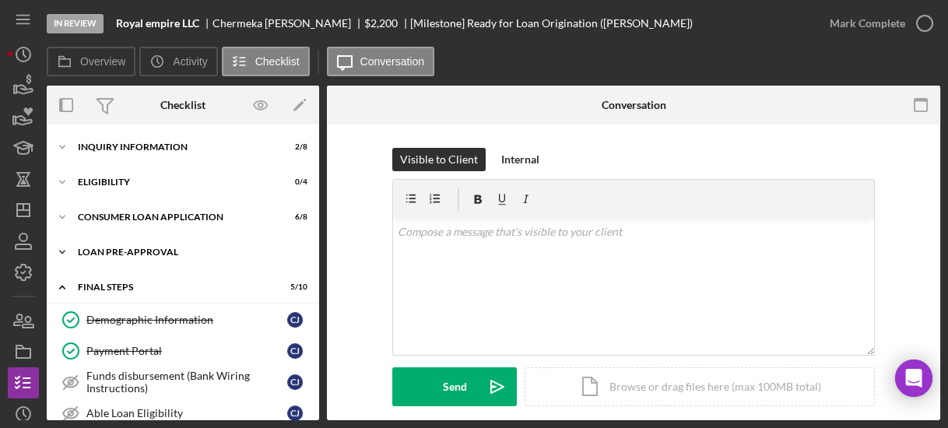
click at [65, 253] on icon "Icon/Expander" at bounding box center [62, 252] width 31 height 31
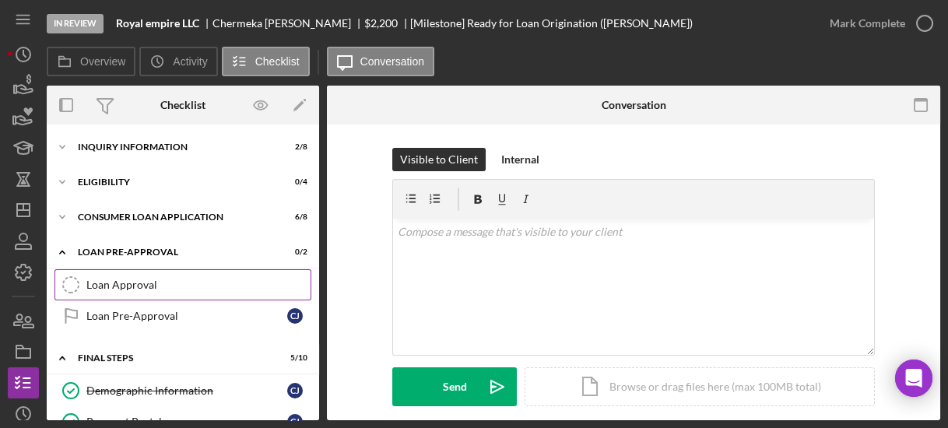
click at [107, 279] on div "Loan Approval" at bounding box center [198, 285] width 224 height 12
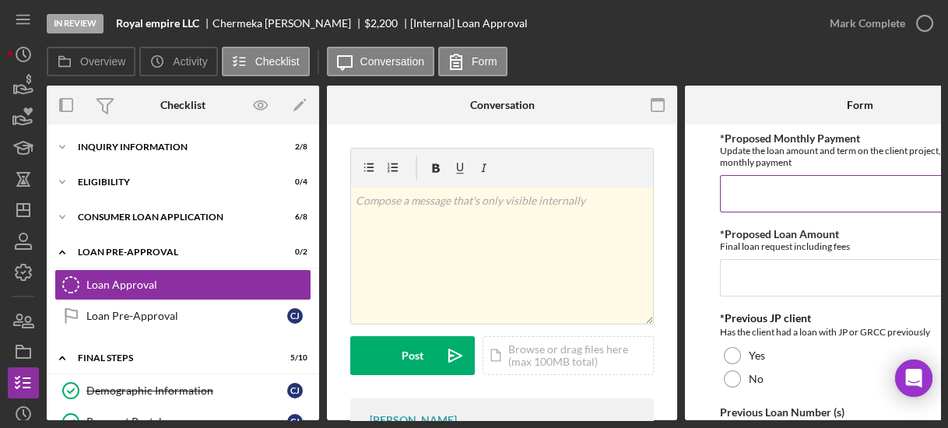
click at [740, 188] on input "*Proposed Monthly Payment" at bounding box center [860, 193] width 280 height 37
type input "$80"
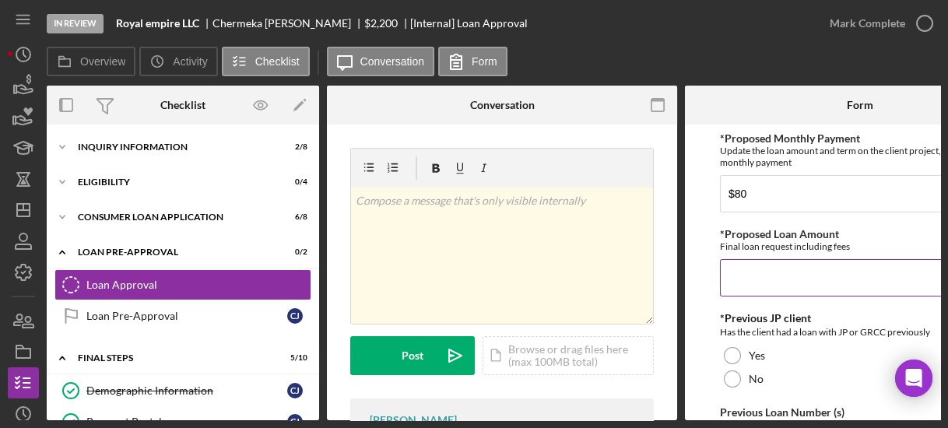
click at [738, 271] on input "*Proposed Loan Amount" at bounding box center [860, 277] width 280 height 37
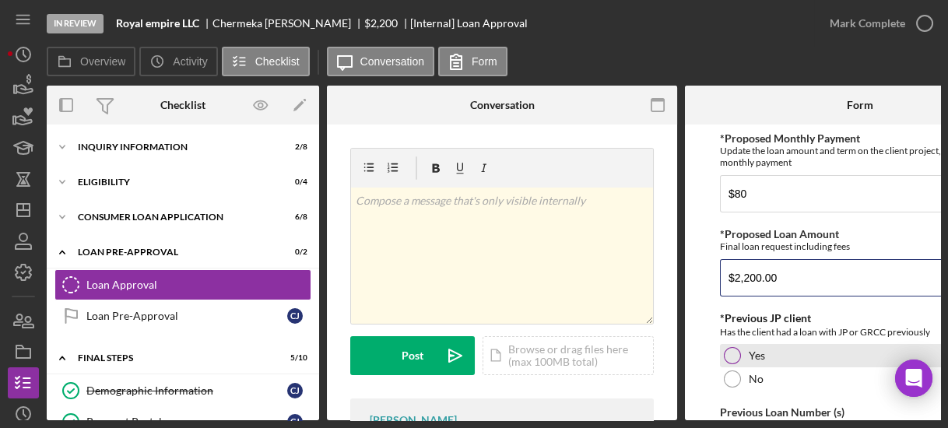
type input "$2,200.00"
click at [733, 353] on div at bounding box center [732, 355] width 17 height 17
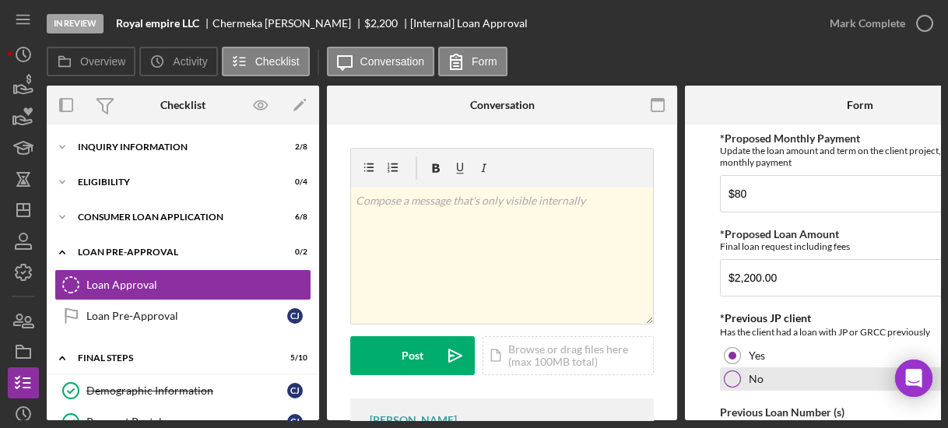
click at [726, 381] on div at bounding box center [732, 379] width 17 height 17
click at [705, 359] on form "*Proposed Monthly Payment Update the loan amount and term on the client project…" at bounding box center [860, 273] width 350 height 296
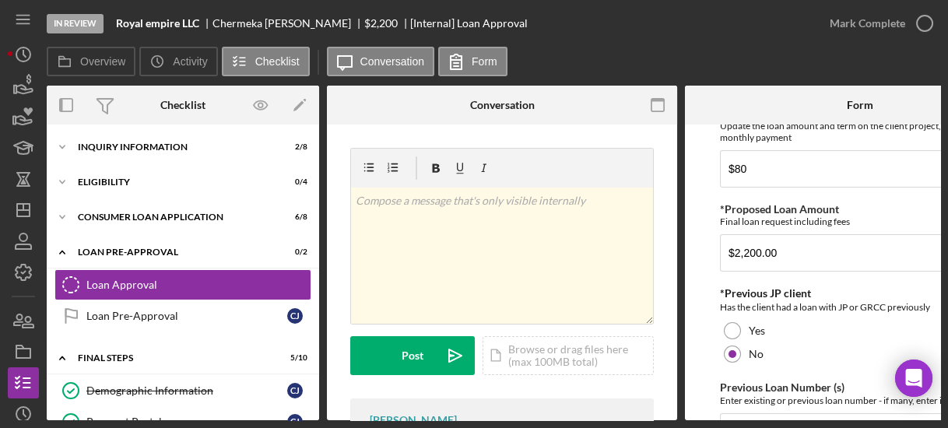
scroll to position [125, 0]
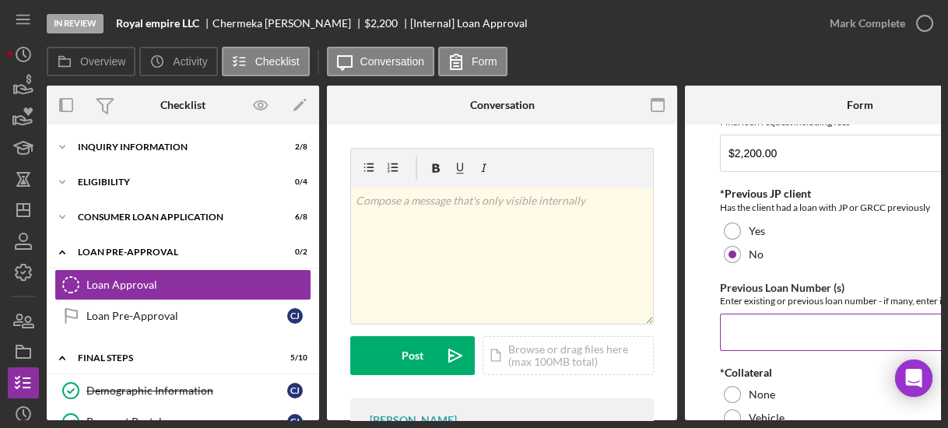
click at [743, 335] on input "Previous Loan Number (s)" at bounding box center [860, 332] width 280 height 37
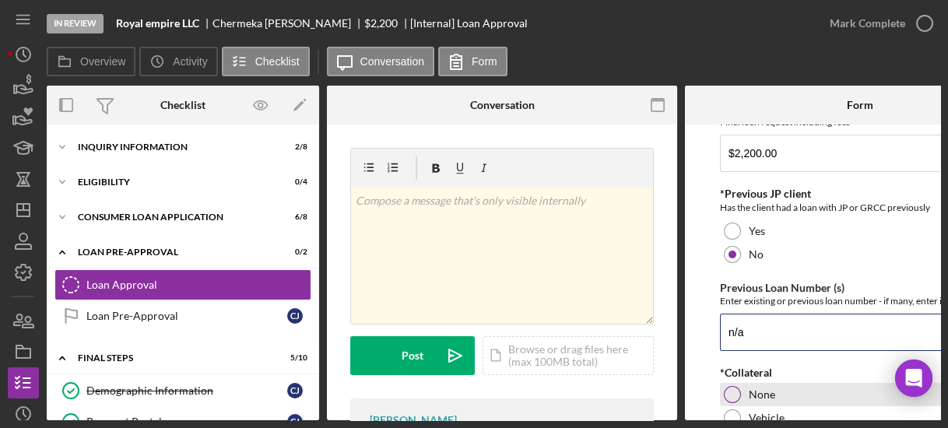
type input "n/a"
click at [732, 388] on div at bounding box center [732, 394] width 17 height 17
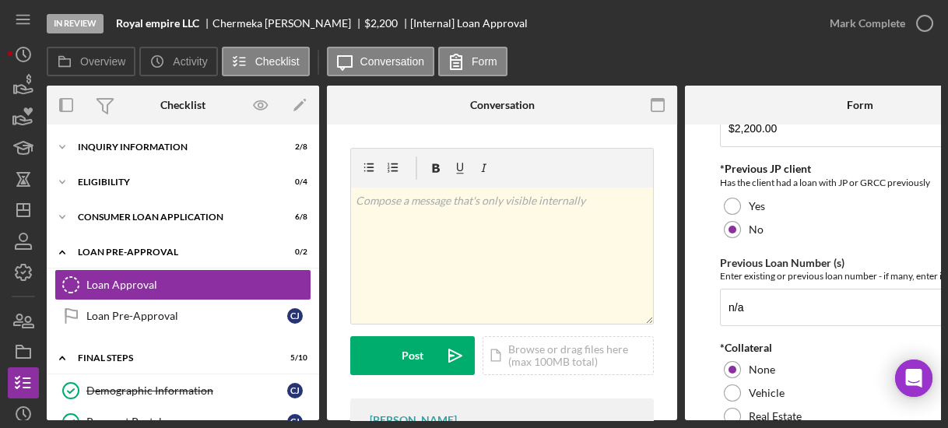
click at [698, 332] on form "*Proposed Monthly Payment Update the loan amount and term on the client project…" at bounding box center [860, 273] width 350 height 296
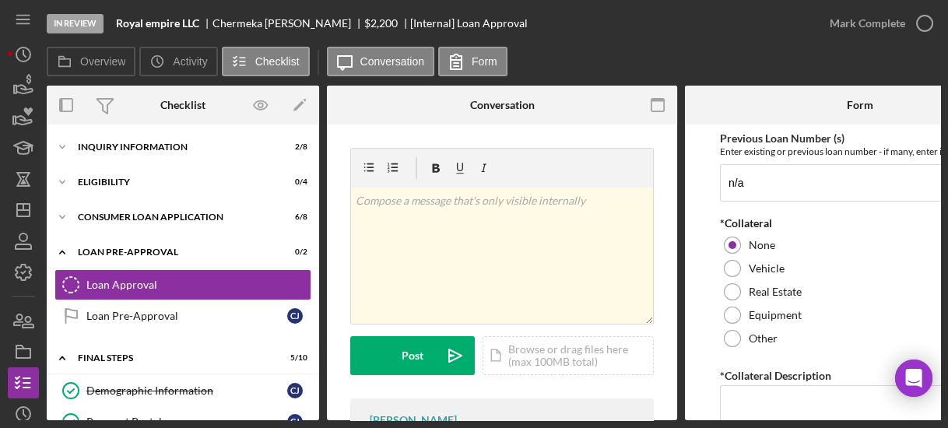
scroll to position [299, 0]
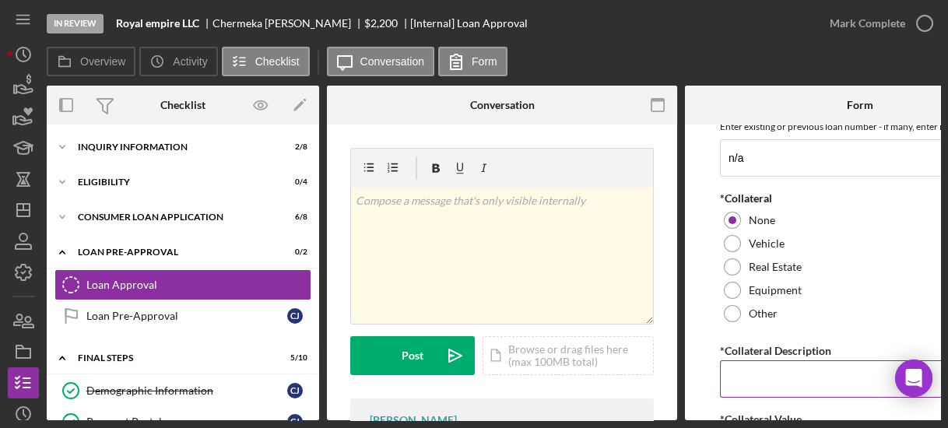
click at [730, 371] on input "*Collateral Description" at bounding box center [860, 378] width 280 height 37
type input "n/a"
click at [708, 332] on form "*Proposed Monthly Payment Update the loan amount and term on the client project…" at bounding box center [860, 273] width 350 height 296
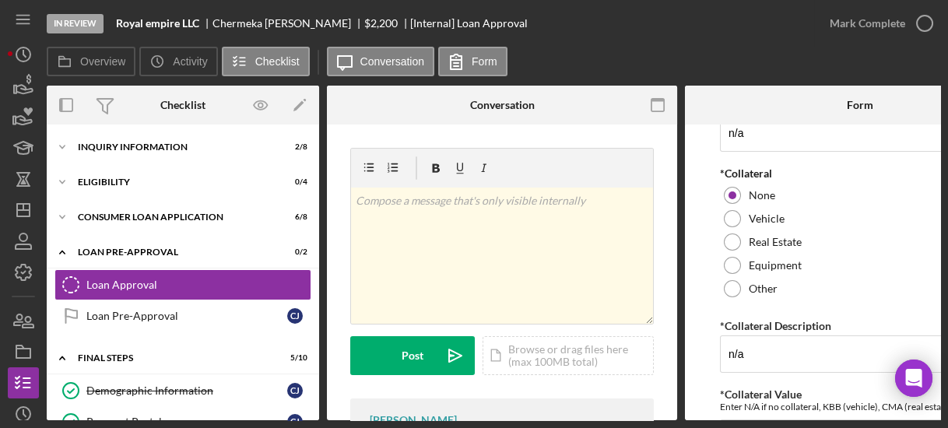
scroll to position [473, 0]
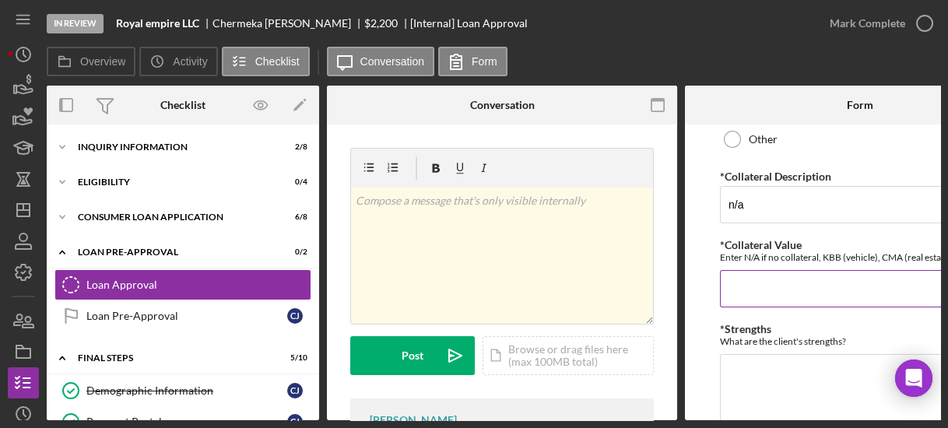
click at [734, 298] on input "*Collateral Value" at bounding box center [860, 288] width 280 height 37
type input "n/a"
click at [739, 348] on div "*Strengths What are the client's strengths? Required" at bounding box center [860, 377] width 280 height 109
click at [739, 358] on textarea "*Strengths" at bounding box center [860, 391] width 280 height 75
type textarea "credit score"
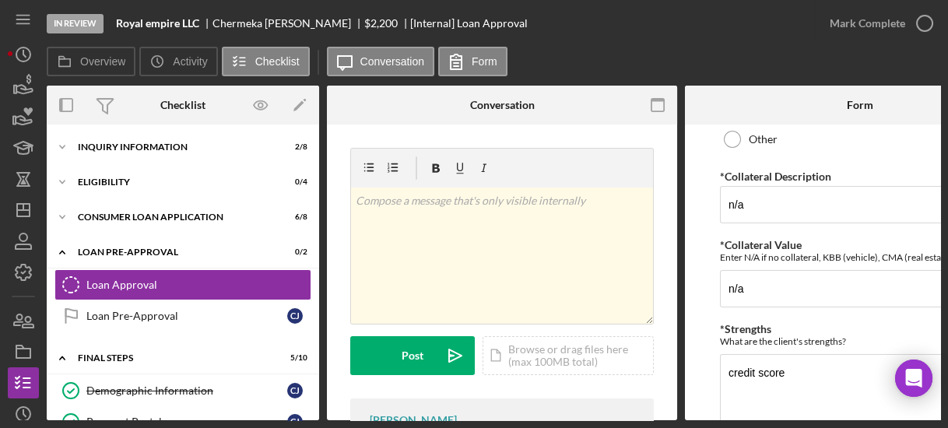
click at [705, 362] on form "*Proposed Monthly Payment Update the loan amount and term on the client project…" at bounding box center [860, 273] width 350 height 296
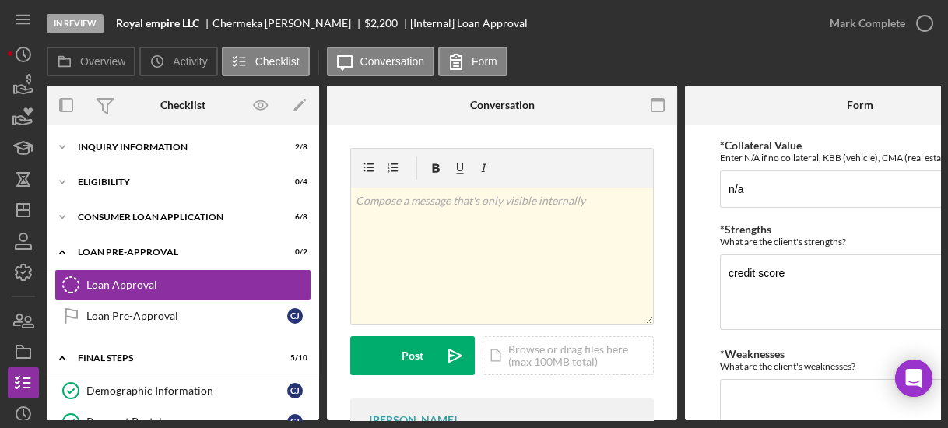
scroll to position [698, 0]
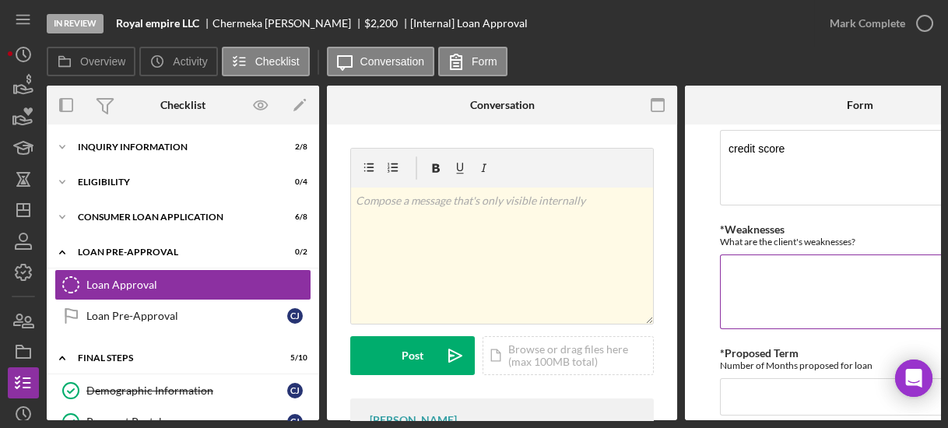
click at [728, 298] on textarea "*Weaknesses" at bounding box center [860, 292] width 280 height 75
type textarea "new client"
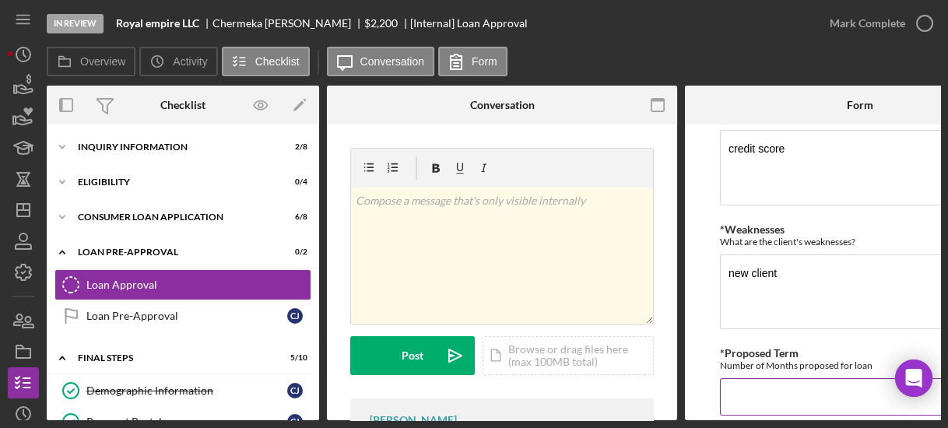
click at [741, 405] on input "*Proposed Term" at bounding box center [860, 396] width 280 height 37
type input "36"
click at [701, 364] on form "*Proposed Monthly Payment Update the loan amount and term on the client project…" at bounding box center [860, 273] width 350 height 296
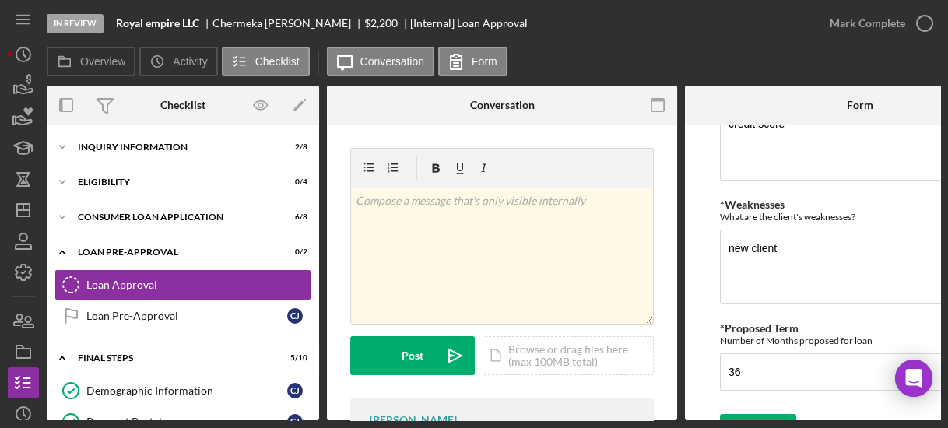
scroll to position [748, 0]
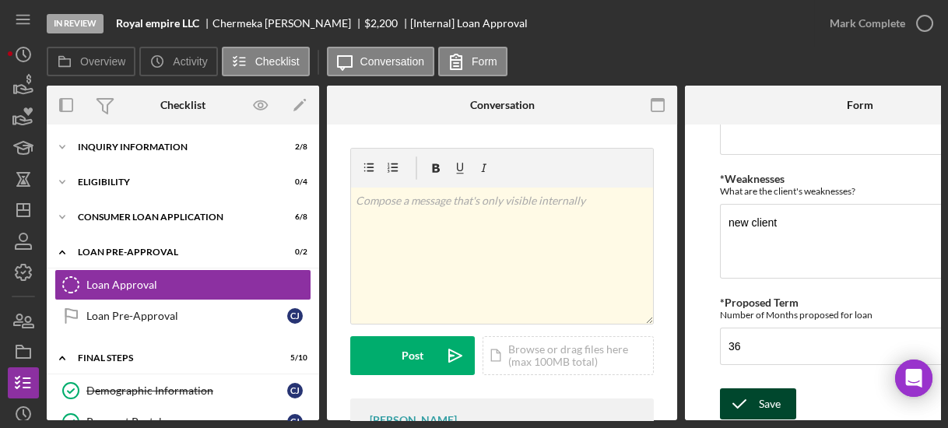
click at [752, 390] on icon "submit" at bounding box center [739, 404] width 39 height 39
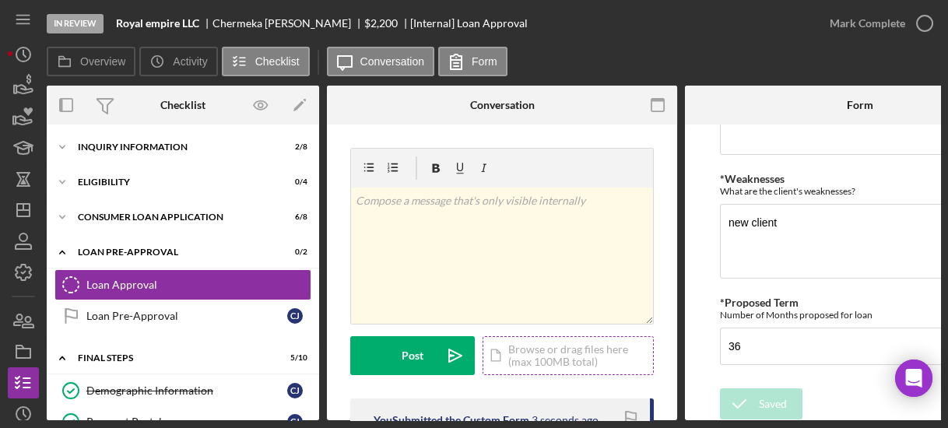
click at [526, 358] on div "Icon/Document Browse or drag files here (max 100MB total) Tap to choose files o…" at bounding box center [568, 355] width 171 height 39
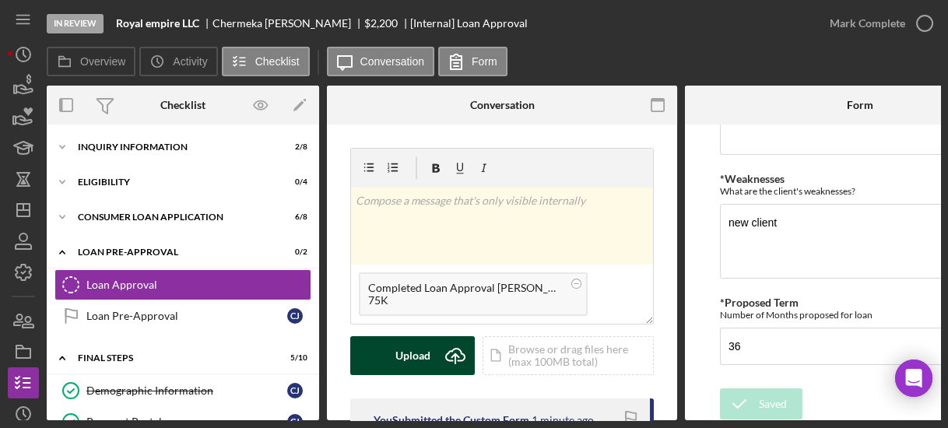
click at [404, 358] on div "Upload" at bounding box center [412, 355] width 35 height 39
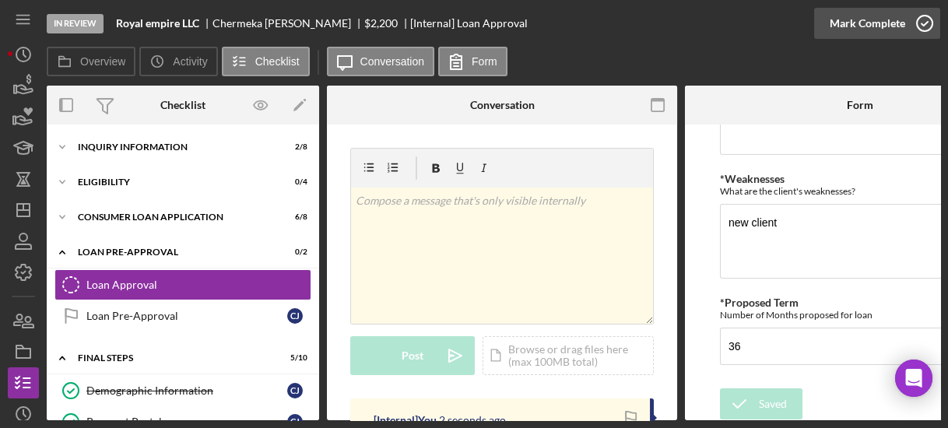
click at [922, 23] on icon "button" at bounding box center [924, 23] width 39 height 39
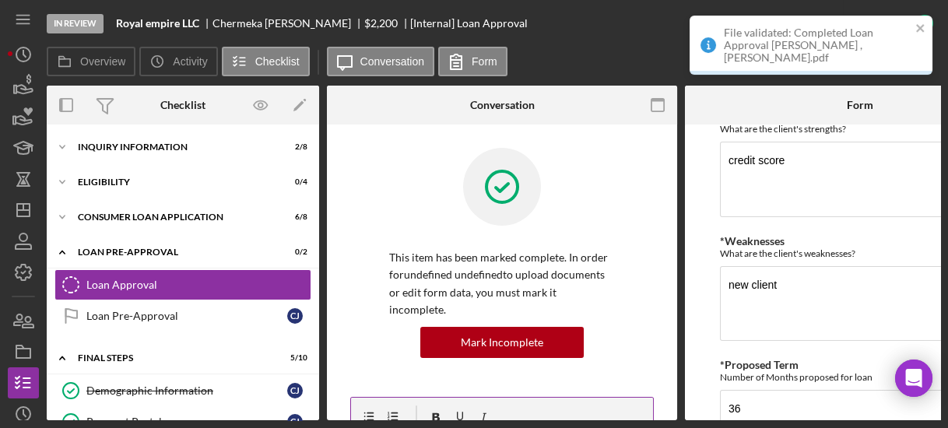
scroll to position [810, 0]
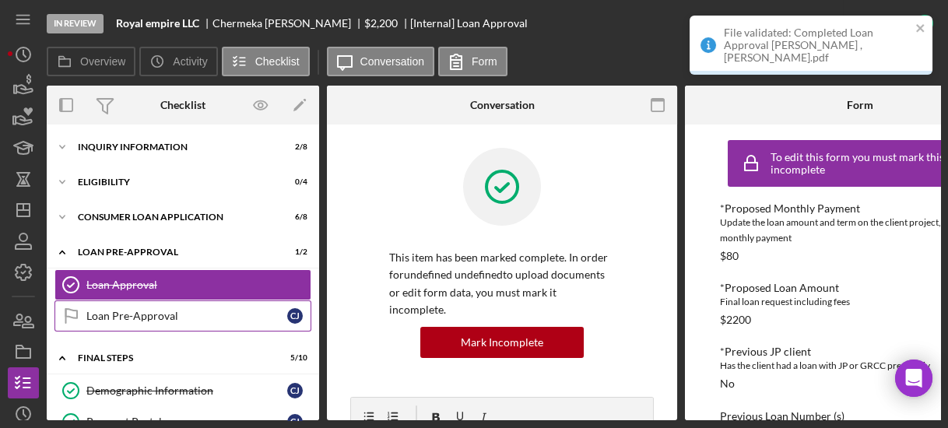
click at [185, 314] on div "Loan Pre-Approval" at bounding box center [186, 316] width 201 height 12
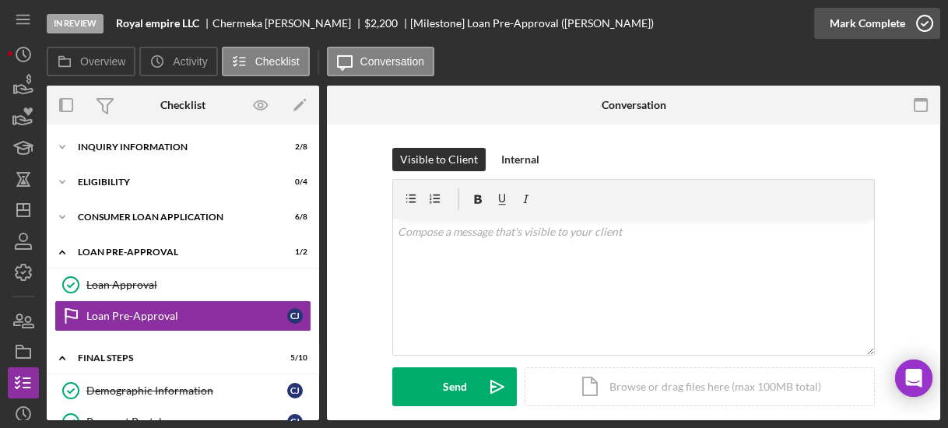
click at [934, 27] on icon "button" at bounding box center [924, 23] width 39 height 39
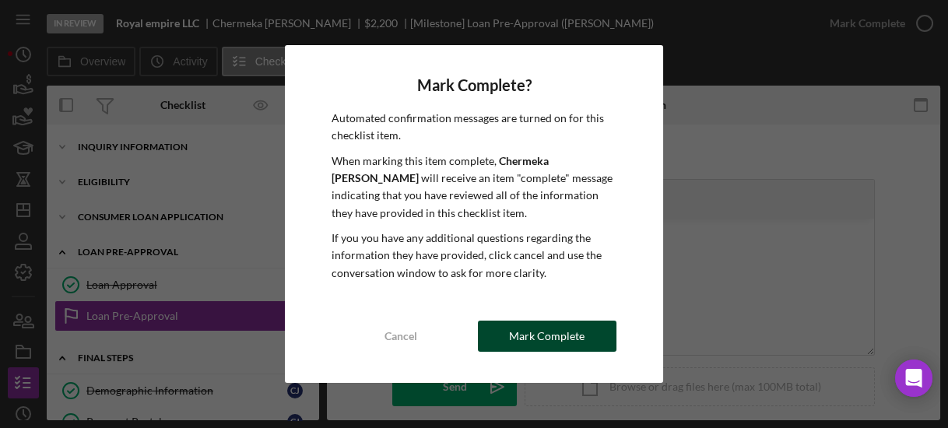
click at [543, 339] on div "Mark Complete" at bounding box center [547, 336] width 76 height 31
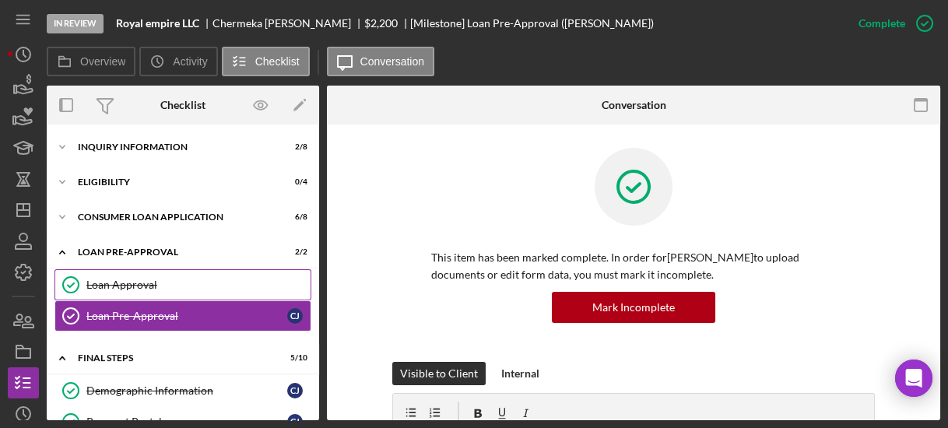
click at [241, 289] on div "Loan Approval" at bounding box center [198, 285] width 224 height 12
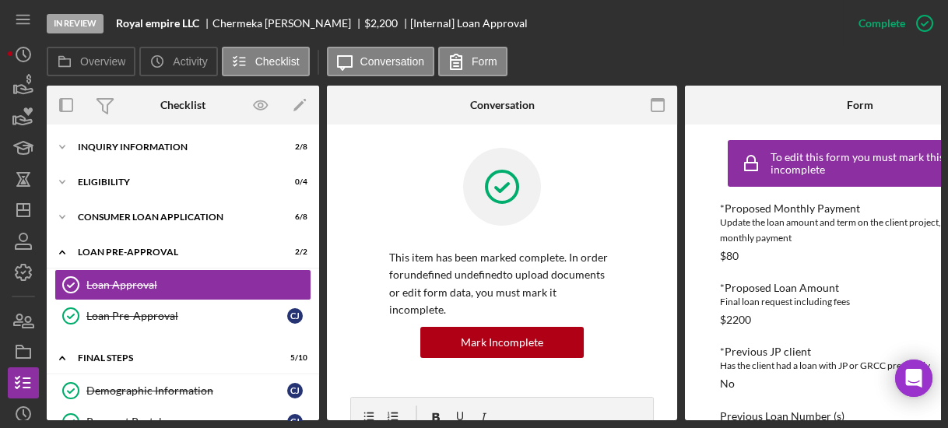
click at [381, 291] on div "This item has been marked complete. In order for undefined undefined to upload …" at bounding box center [502, 272] width 304 height 249
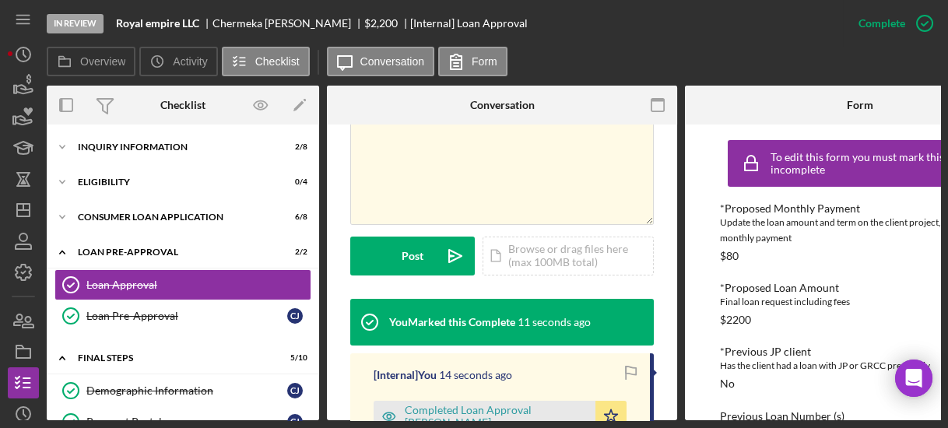
scroll to position [448, 0]
